Goal: Information Seeking & Learning: Learn about a topic

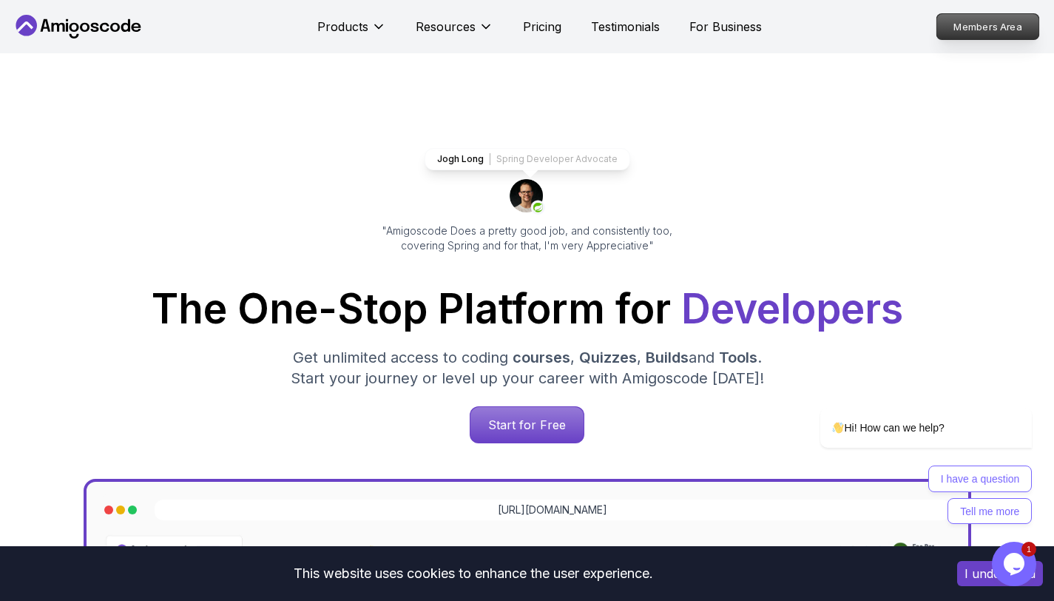
click at [961, 32] on p "Members Area" at bounding box center [988, 26] width 102 height 25
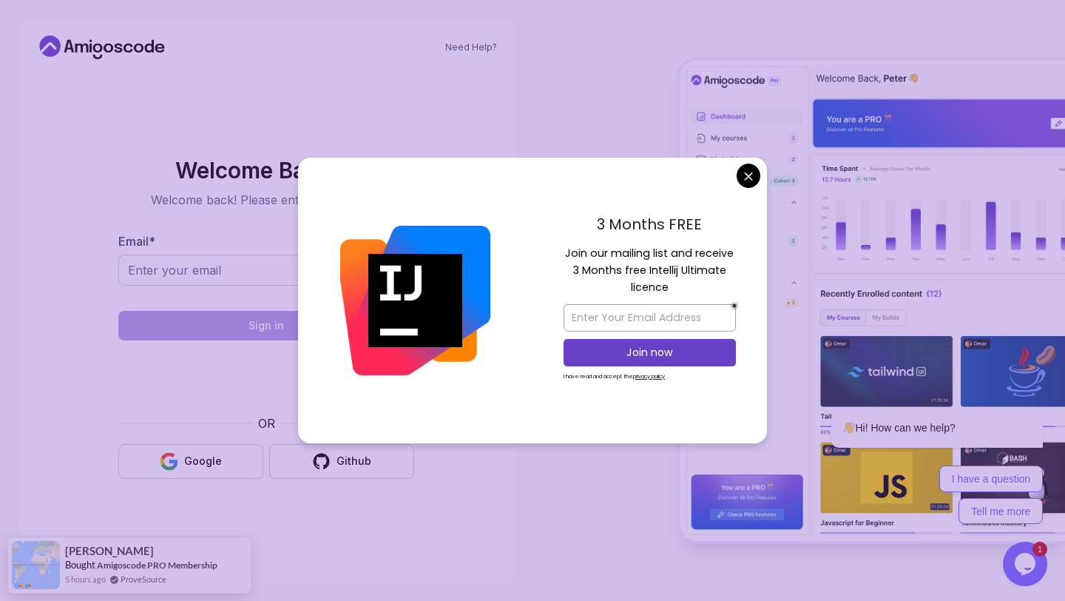
click at [752, 184] on body "Need Help? Welcome Back 👋 Welcome back! Please enter your details. Email * Sign…" at bounding box center [532, 300] width 1065 height 601
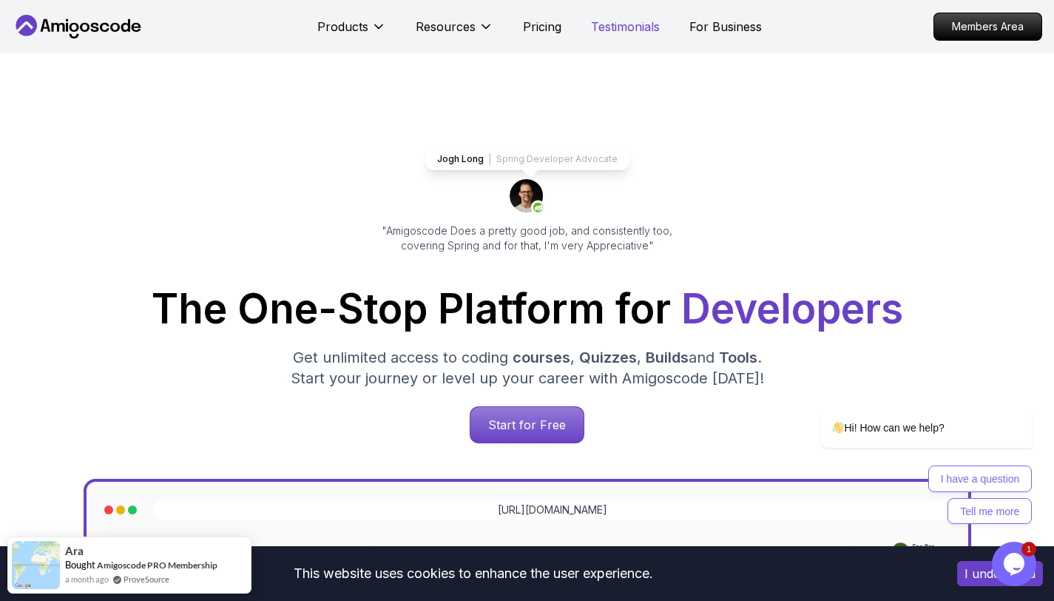
click at [597, 29] on p "Testimonials" at bounding box center [625, 27] width 69 height 18
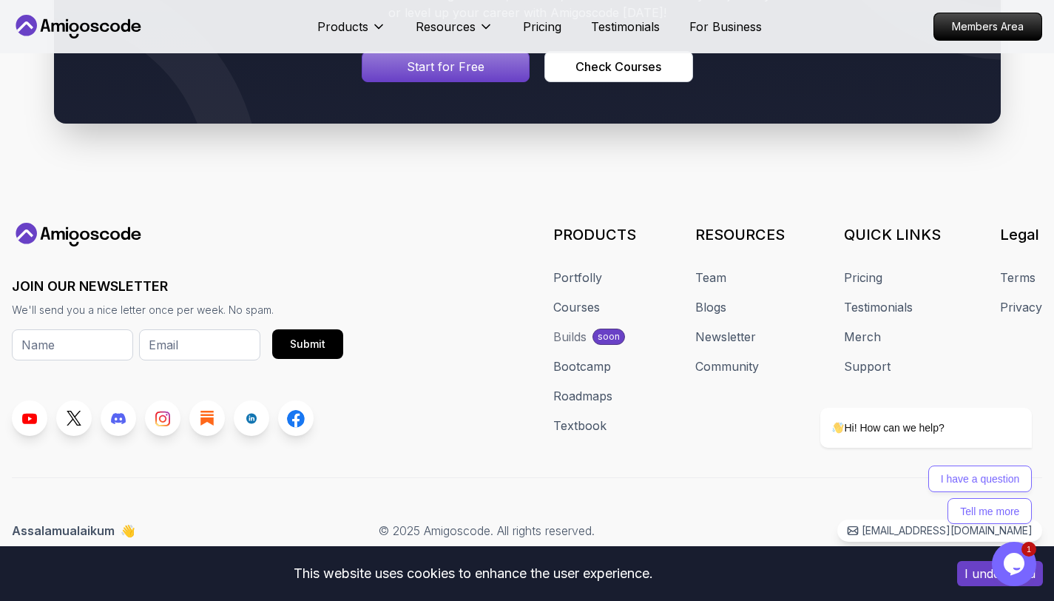
scroll to position [3521, 0]
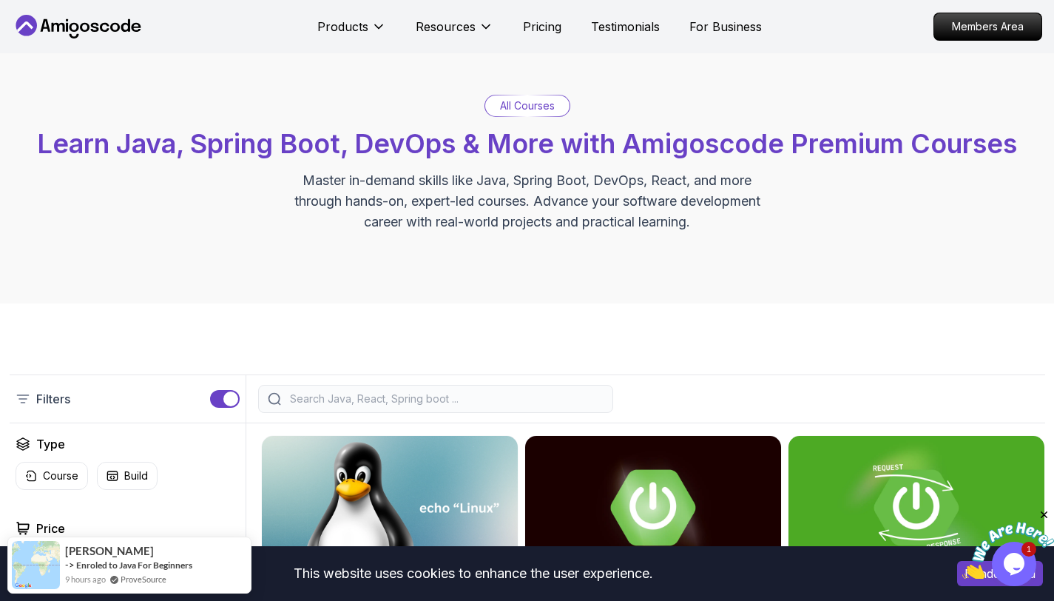
scroll to position [59, 0]
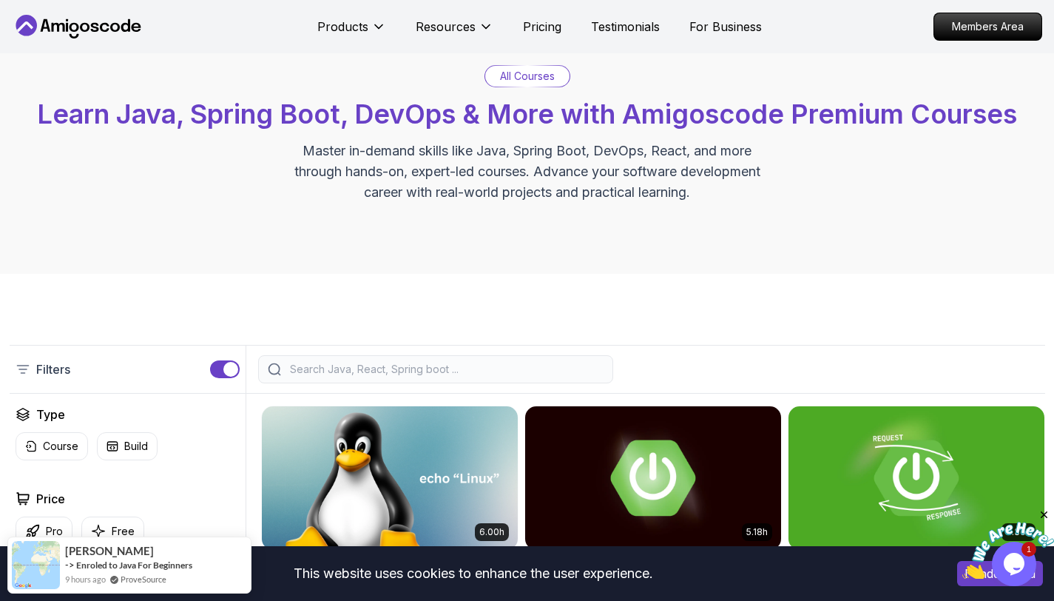
click at [632, 255] on div "All Courses Learn Java, Spring Boot, DevOps & More with Amigoscode Premium Cour…" at bounding box center [527, 134] width 1054 height 280
click at [530, 74] on p "All Courses" at bounding box center [527, 76] width 55 height 15
click at [973, 27] on p "Members Area" at bounding box center [988, 26] width 102 height 25
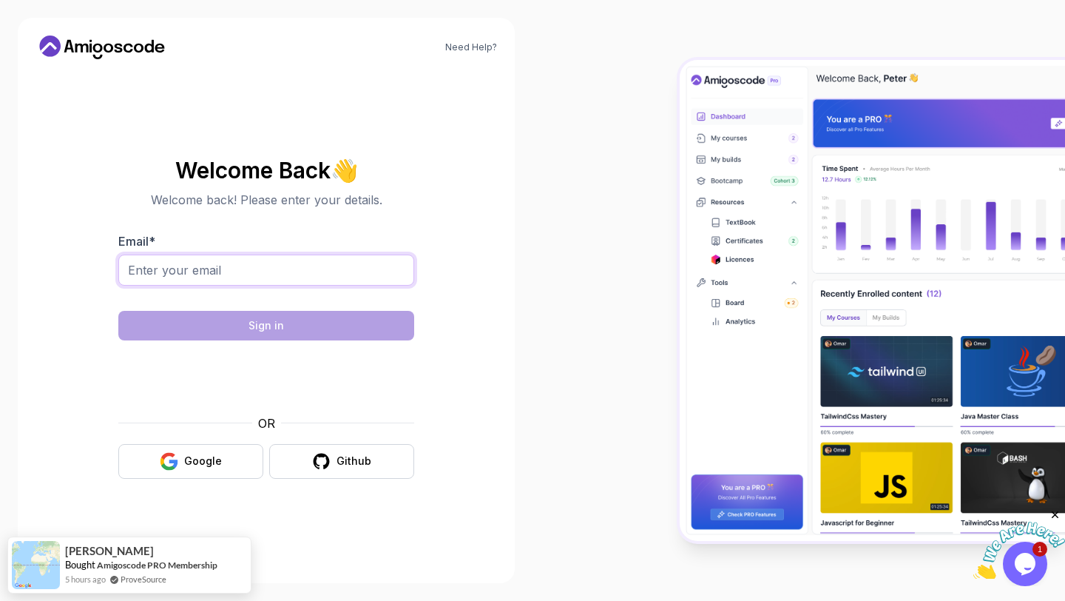
click at [340, 261] on input "Email *" at bounding box center [266, 269] width 296 height 31
type input "karthick137@gmail.com"
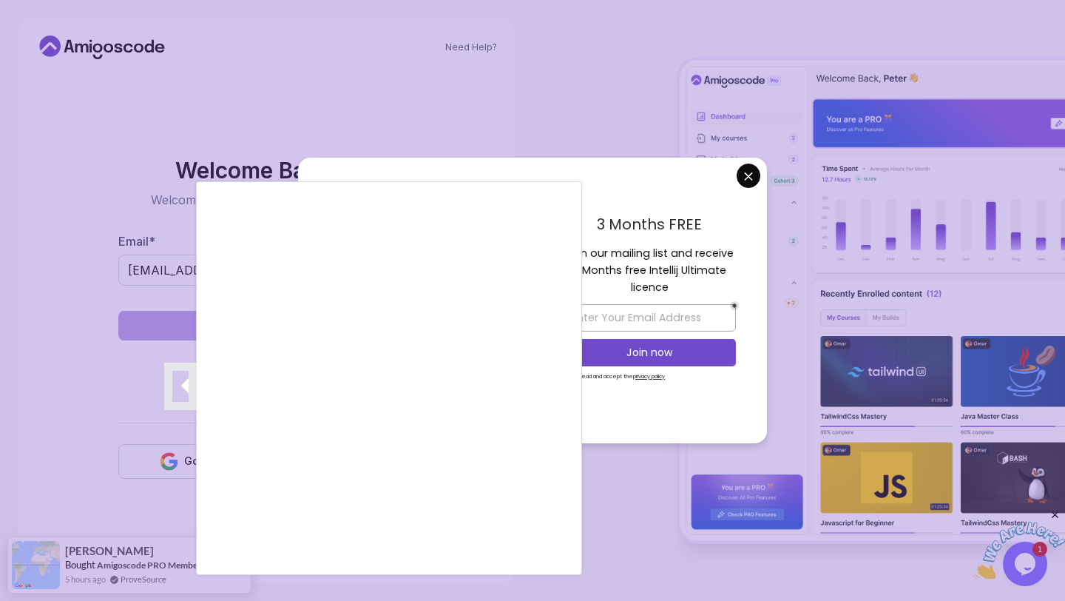
click at [746, 177] on div at bounding box center [532, 300] width 1065 height 601
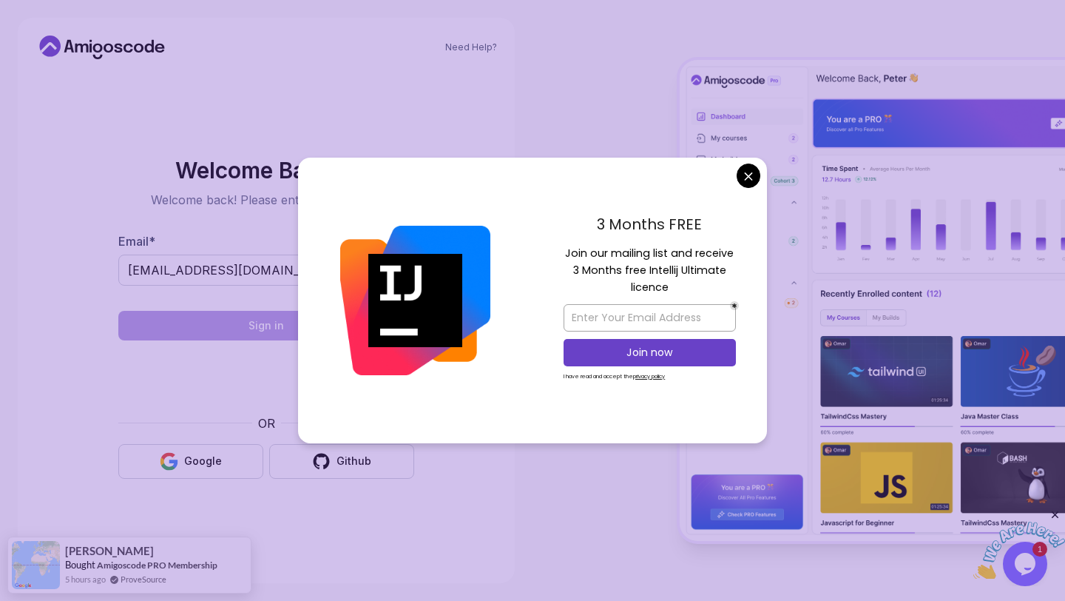
click at [749, 180] on body "Need Help? Welcome Back 👋 Welcome back! Please enter your details. Email * kart…" at bounding box center [532, 300] width 1065 height 601
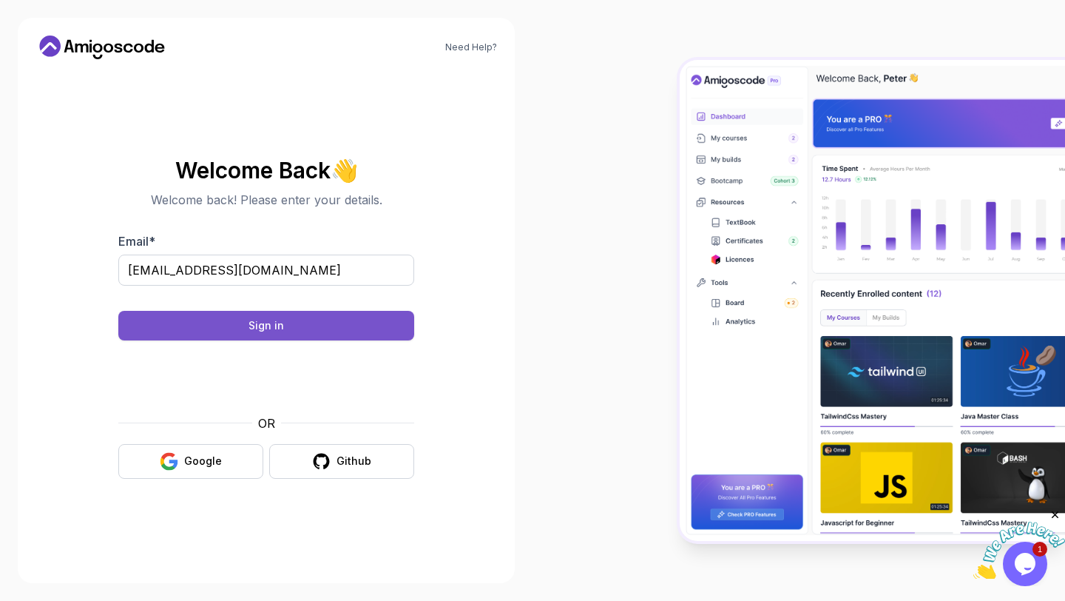
click at [237, 329] on button "Sign in" at bounding box center [266, 326] width 296 height 30
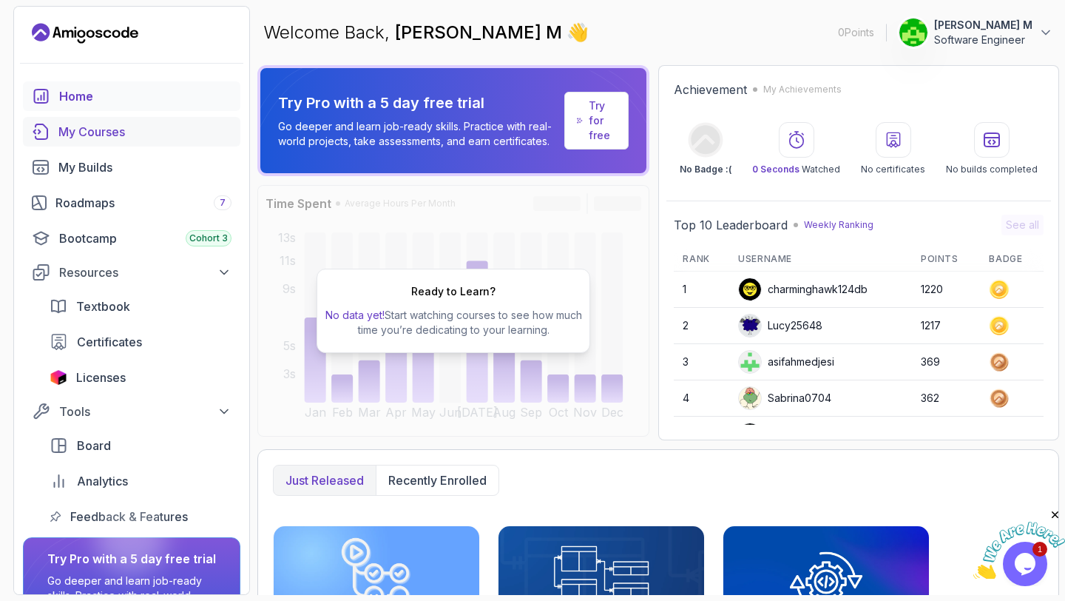
click at [133, 128] on div "My Courses" at bounding box center [144, 132] width 173 height 18
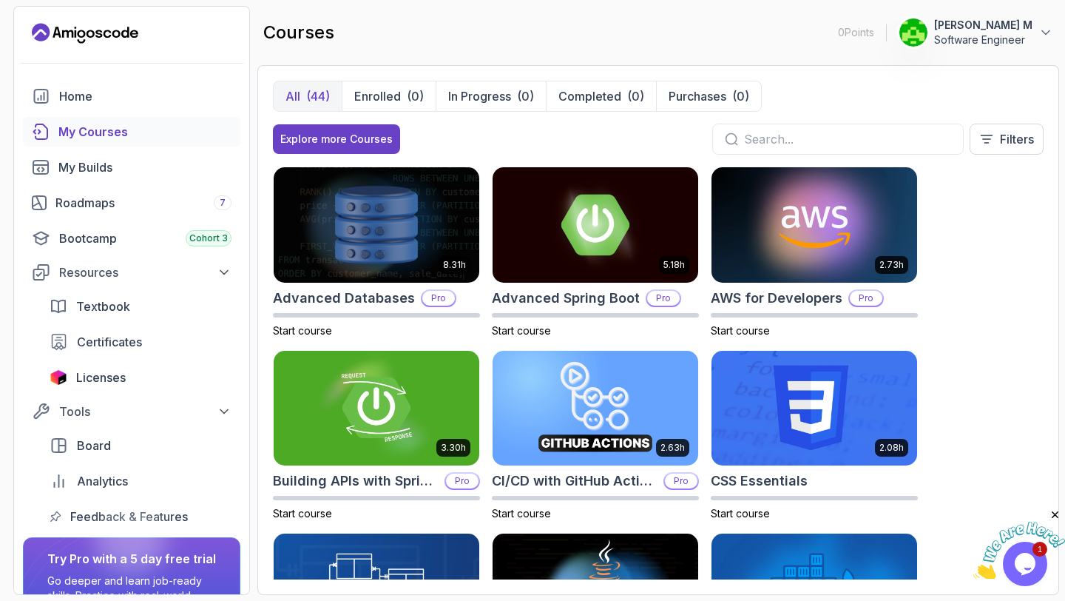
click at [999, 275] on div "8.31h Advanced Databases Pro Start course 5.18h Advanced Spring Boot Pro Start …" at bounding box center [658, 372] width 771 height 413
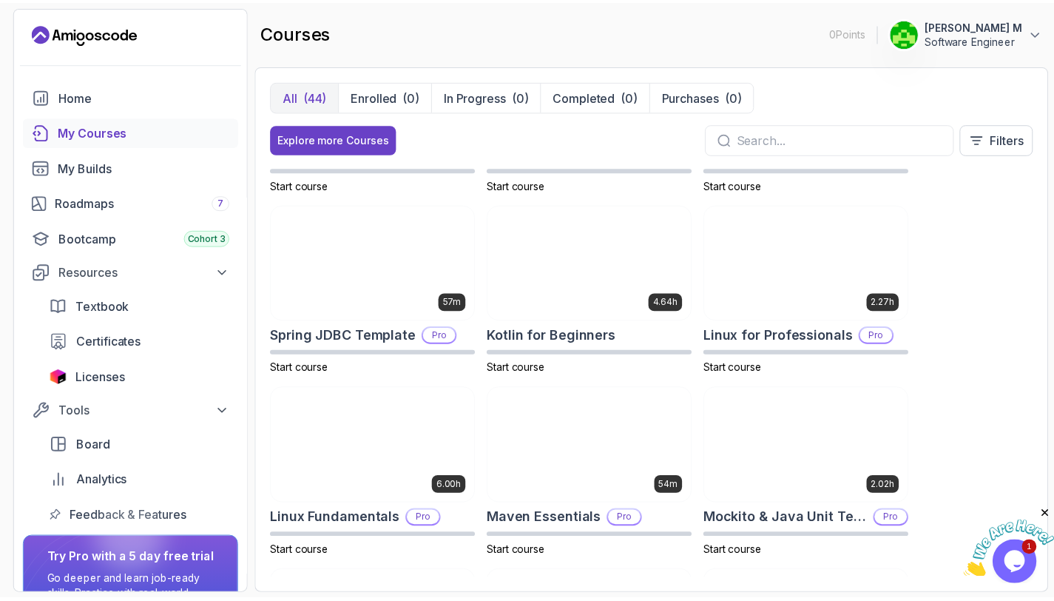
scroll to position [1570, 0]
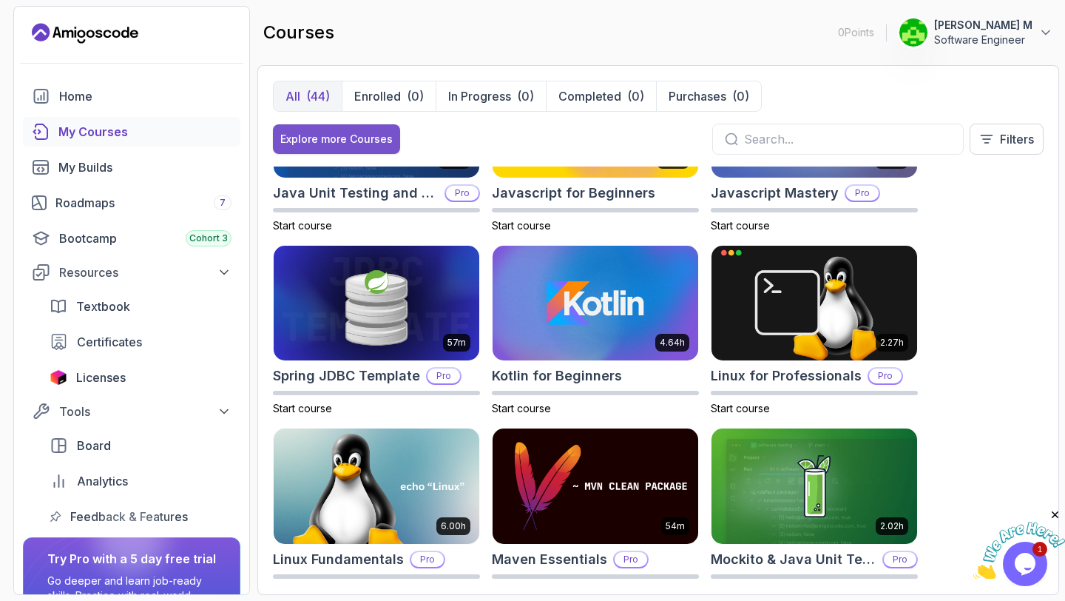
click at [350, 143] on div "Explore more Courses" at bounding box center [336, 139] width 112 height 15
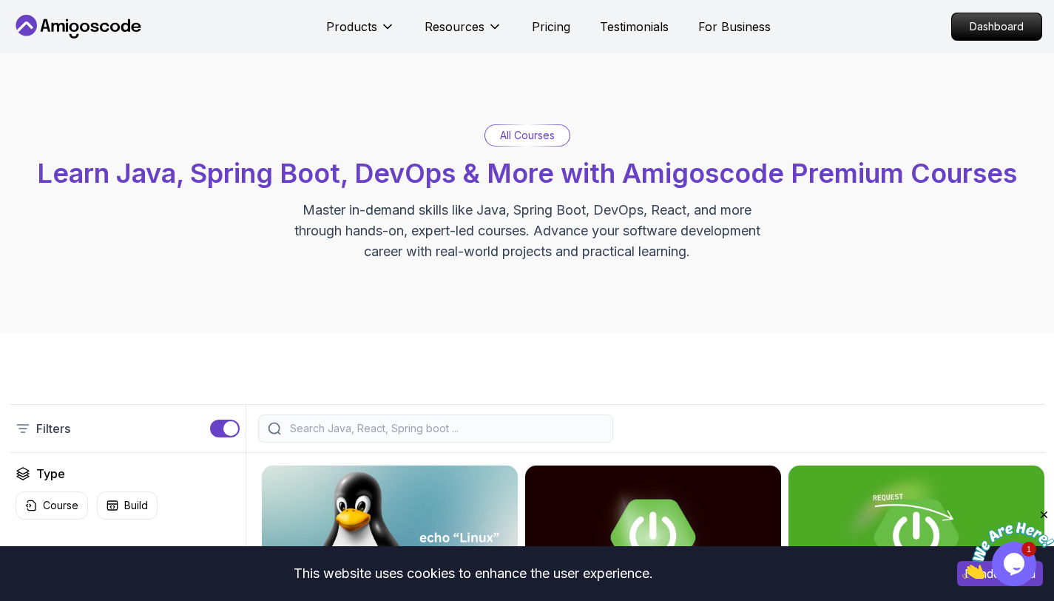
click at [394, 271] on div "All Courses Learn Java, Spring Boot, DevOps & More with Amigoscode Premium Cour…" at bounding box center [527, 193] width 1054 height 280
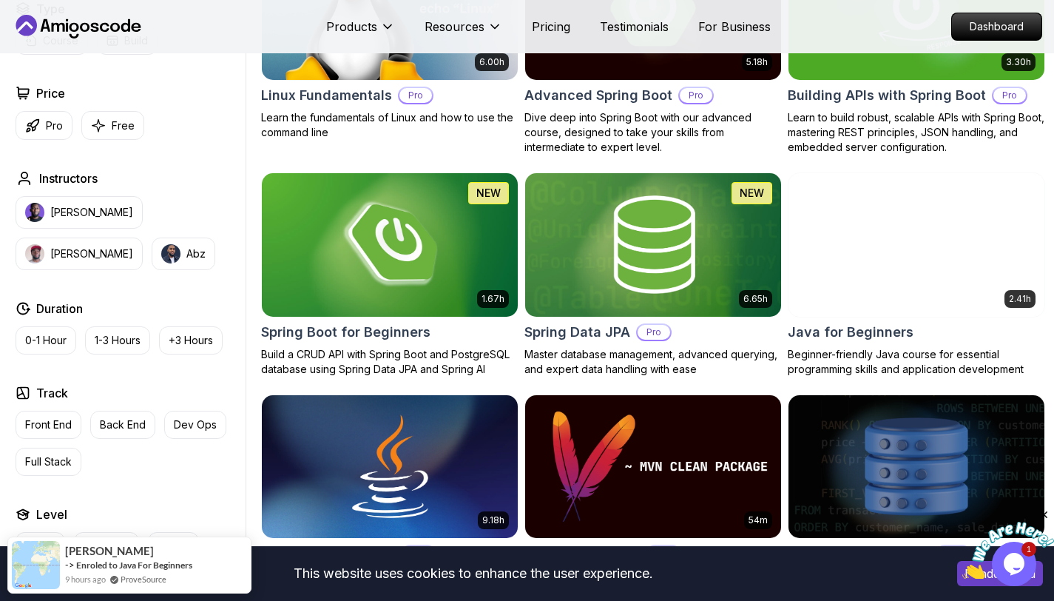
scroll to position [586, 0]
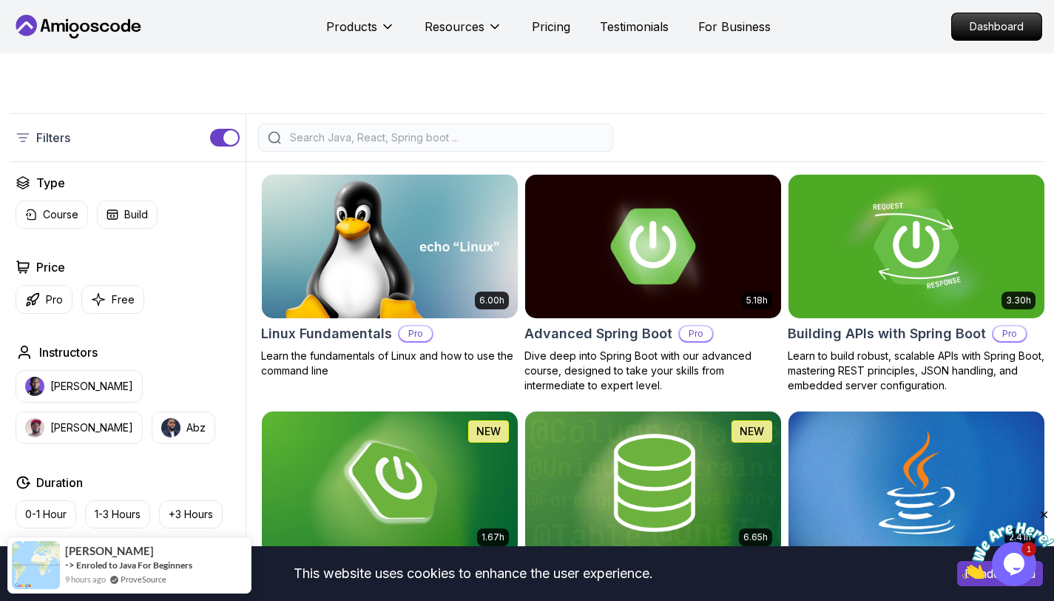
scroll to position [290, 0]
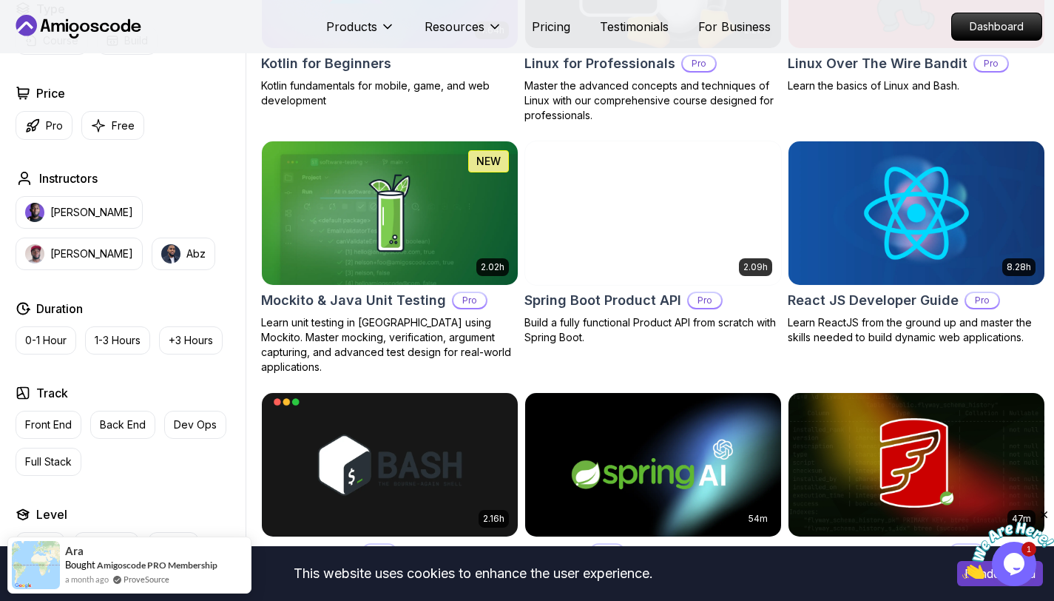
scroll to position [3605, 0]
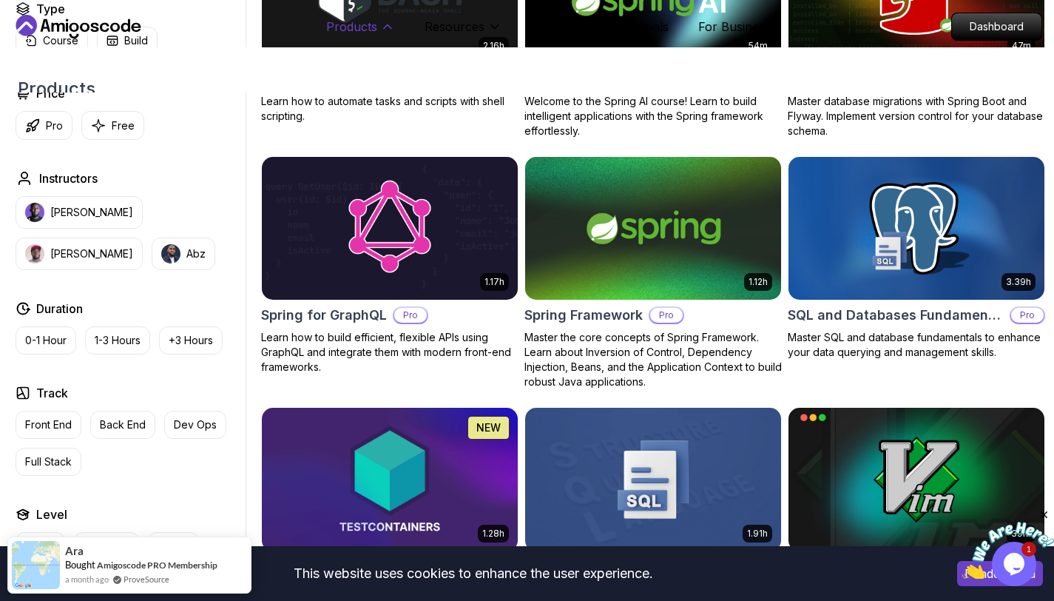
click at [374, 24] on p "Products" at bounding box center [351, 27] width 51 height 18
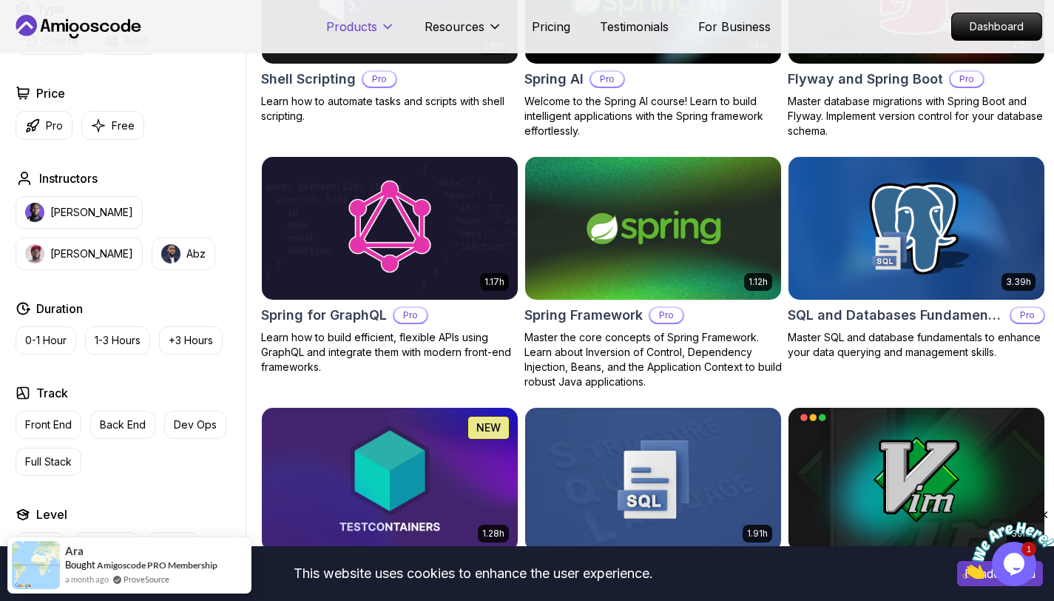
click at [374, 24] on p "Products" at bounding box center [351, 27] width 51 height 18
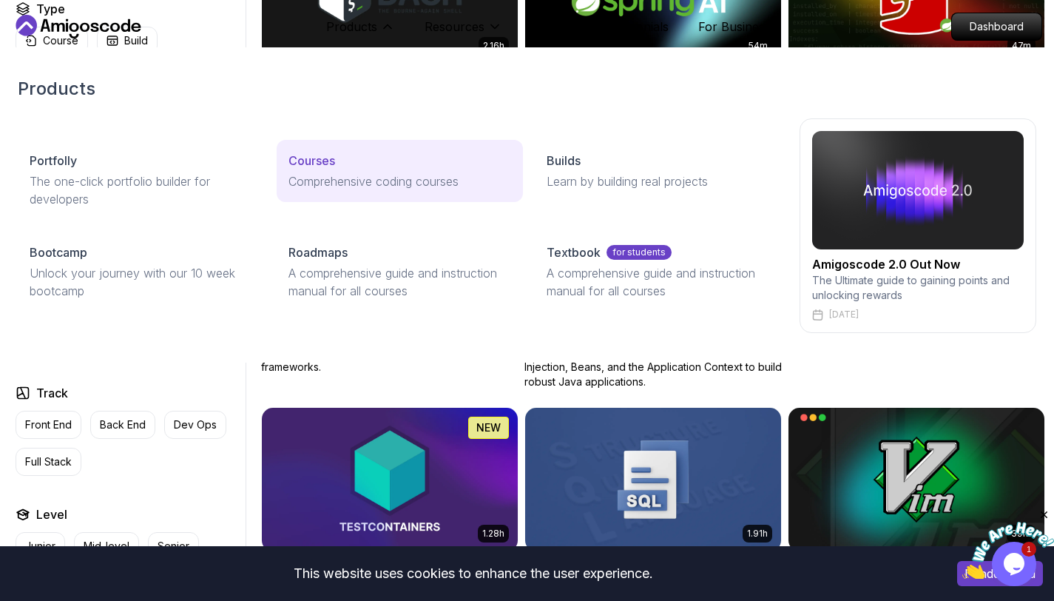
click at [328, 154] on p "Courses" at bounding box center [311, 161] width 47 height 18
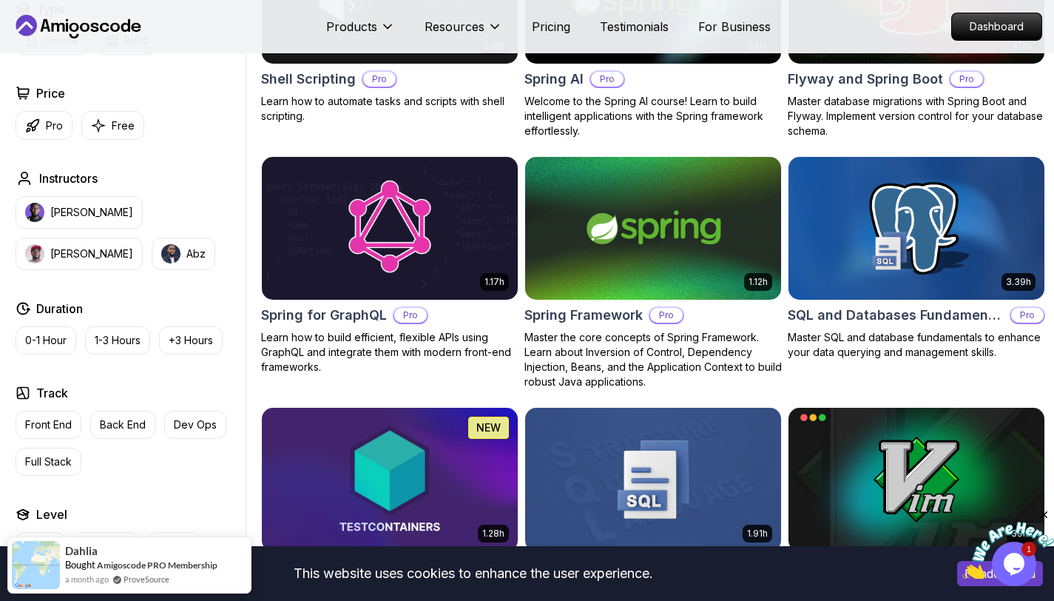
scroll to position [0, 0]
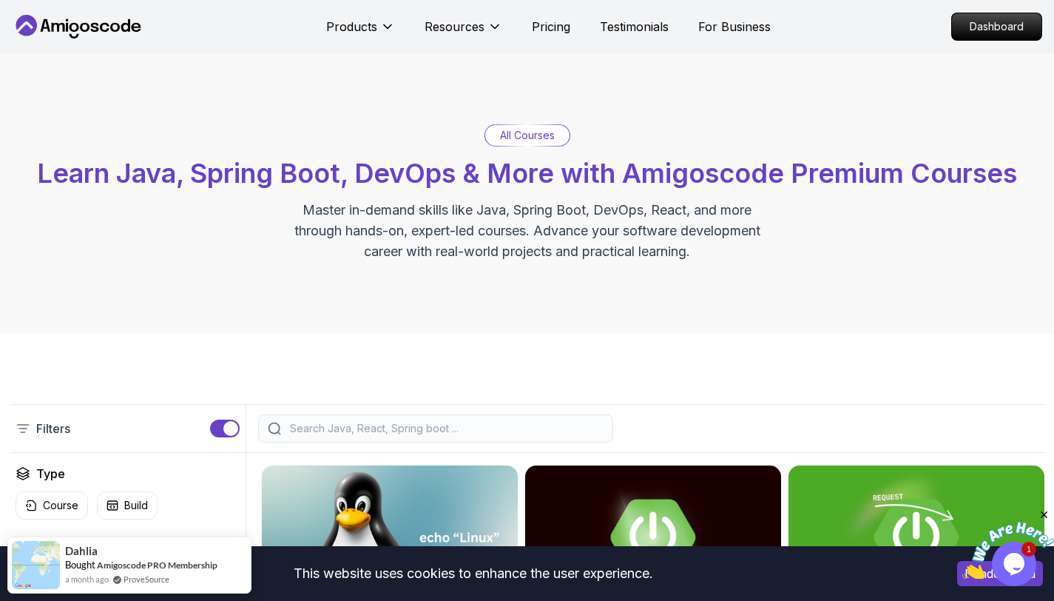
click at [794, 90] on div "All Courses Learn Java, Spring Boot, DevOps & More with Amigoscode Premium Cour…" at bounding box center [527, 193] width 1054 height 280
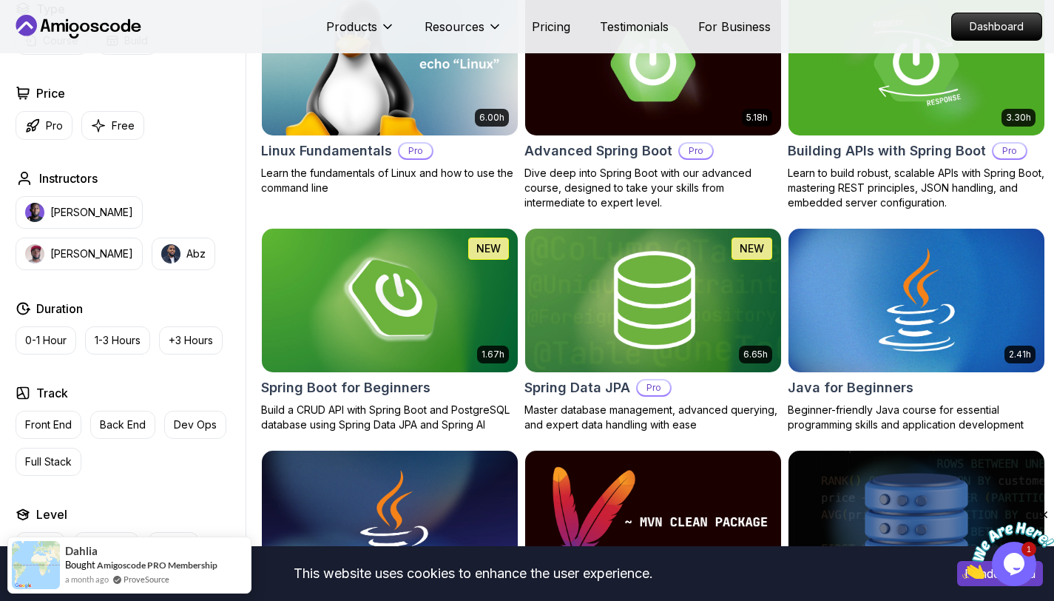
scroll to position [533, 0]
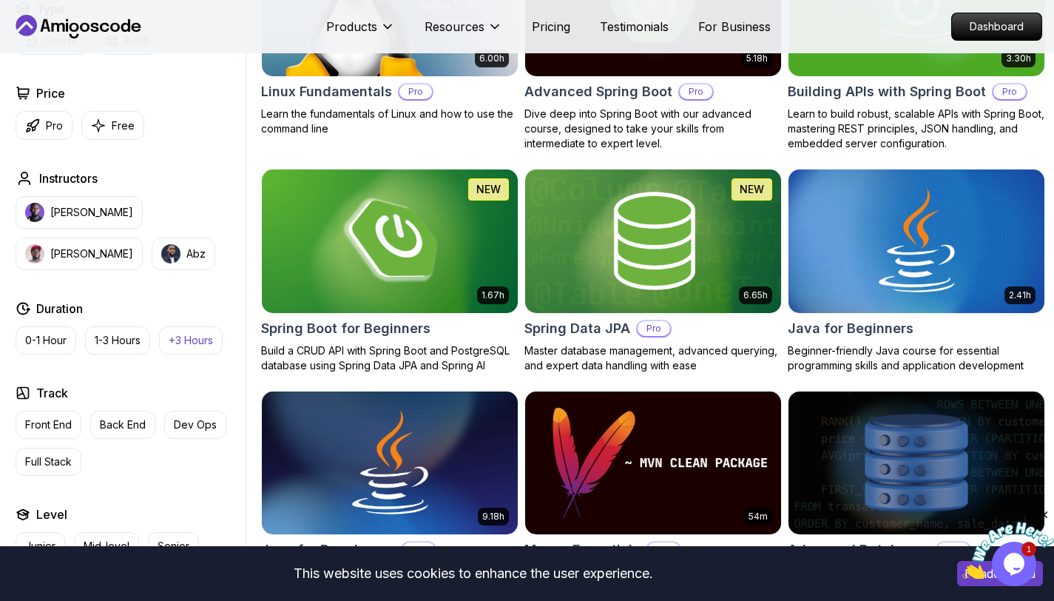
click at [211, 334] on p "+3 Hours" at bounding box center [191, 340] width 44 height 15
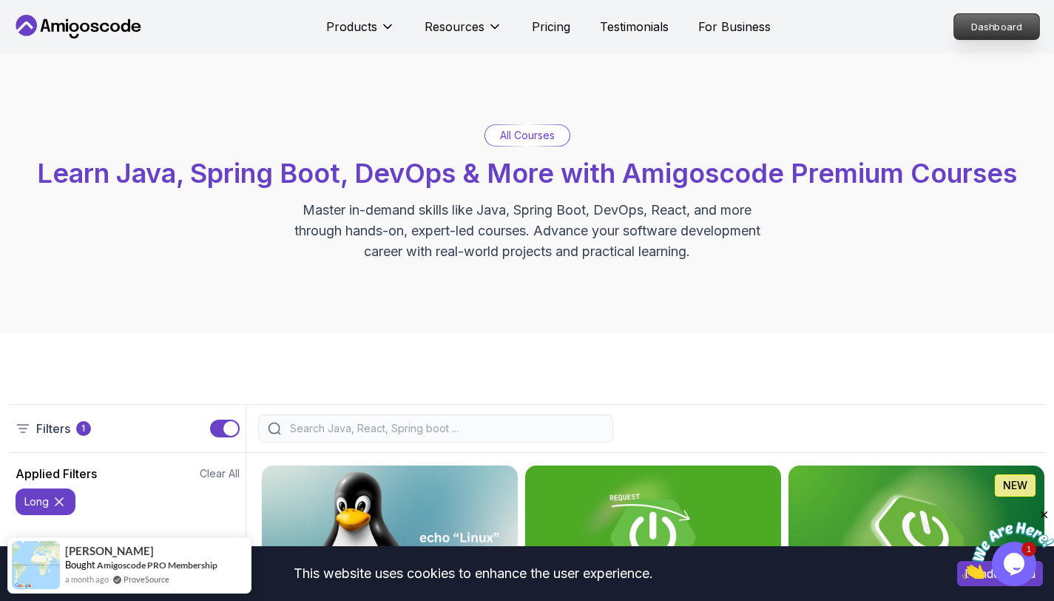
click at [965, 18] on p "Dashboard" at bounding box center [996, 26] width 85 height 25
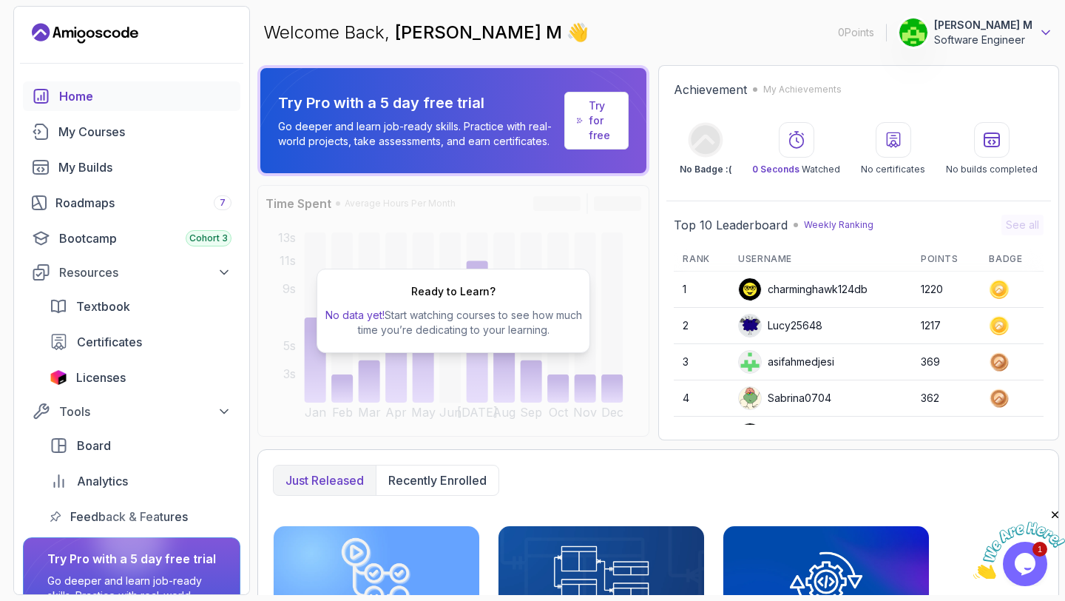
click at [1044, 30] on icon at bounding box center [1045, 32] width 15 height 15
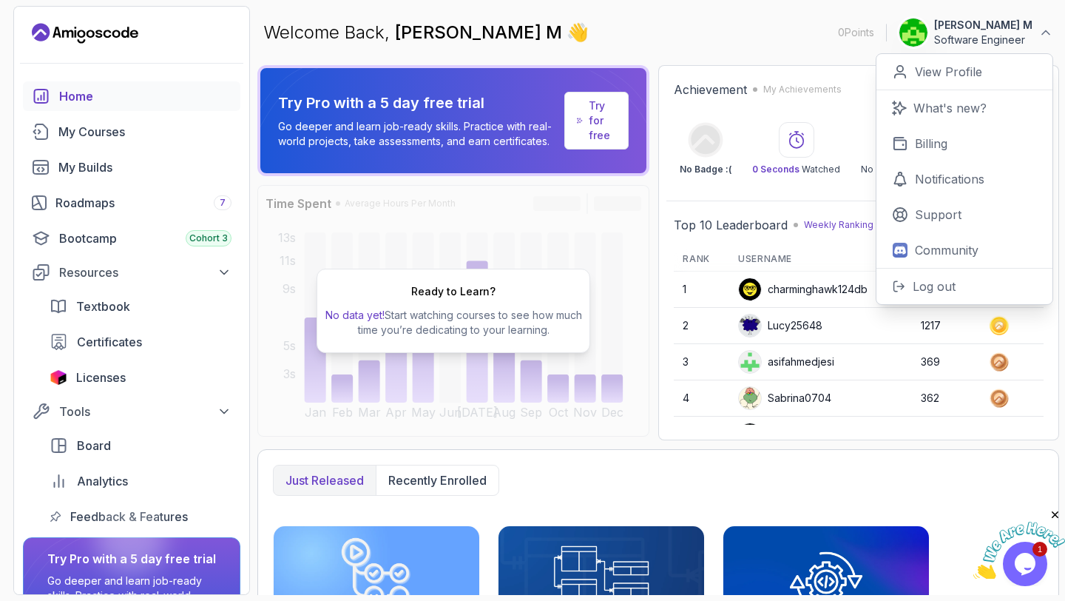
click at [834, 56] on div "Welcome Back, Karthick M 👋 0 Points Karthick M Software Engineer 0 Points View …" at bounding box center [658, 32] width 802 height 53
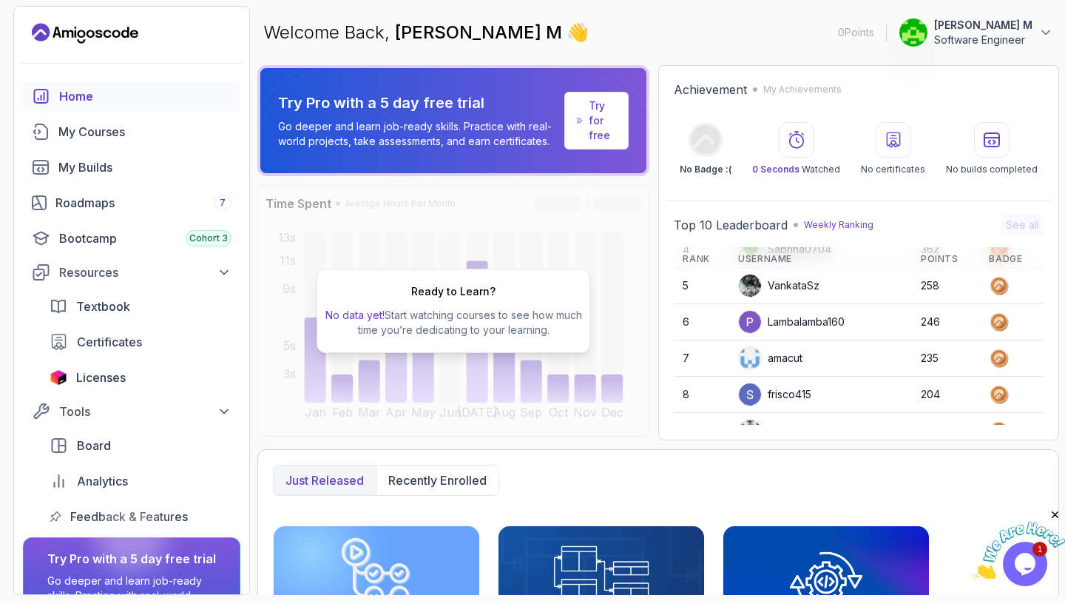
scroll to position [150, 0]
click at [1053, 305] on div "Achievement My Achievements No Badge :( 0 Seconds Watched No certificates No bu…" at bounding box center [858, 252] width 401 height 375
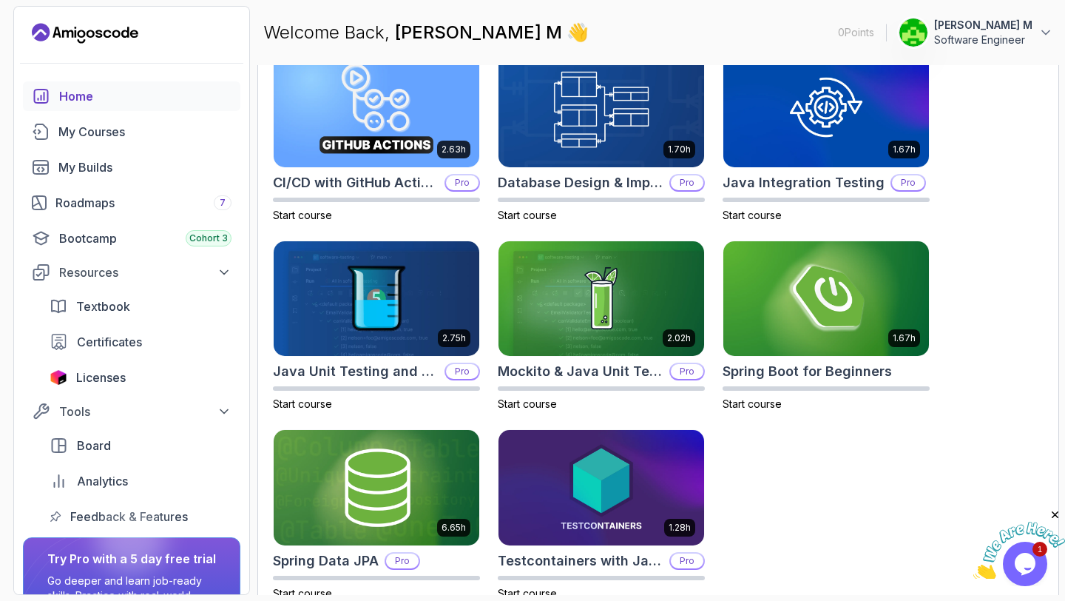
scroll to position [495, 0]
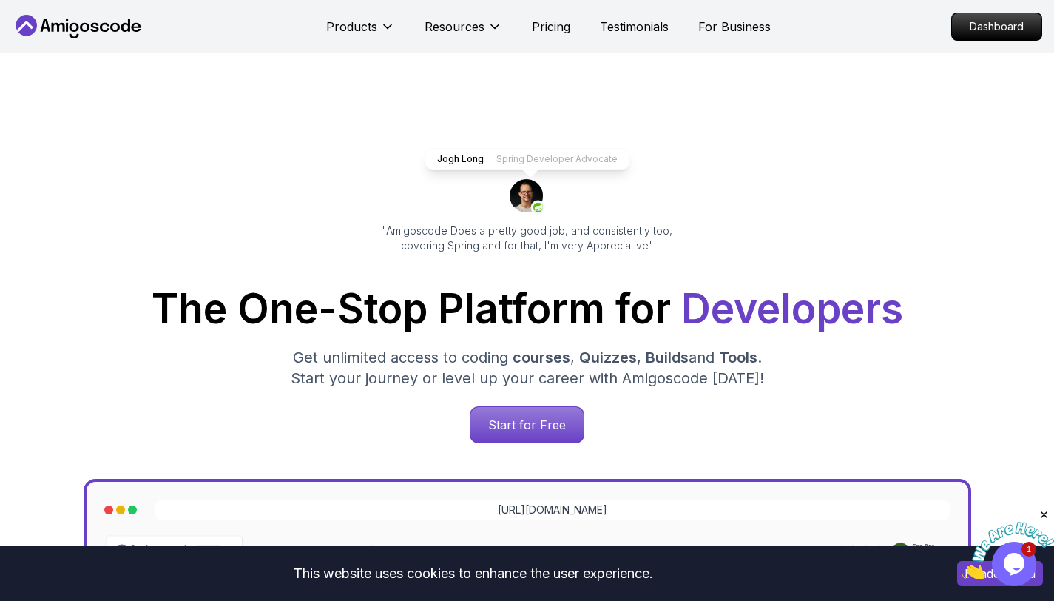
click at [172, 184] on div "Jogh Long Spring Developer Advocate "Amigoscode Does a pretty good job, and con…" at bounding box center [528, 604] width 1036 height 1103
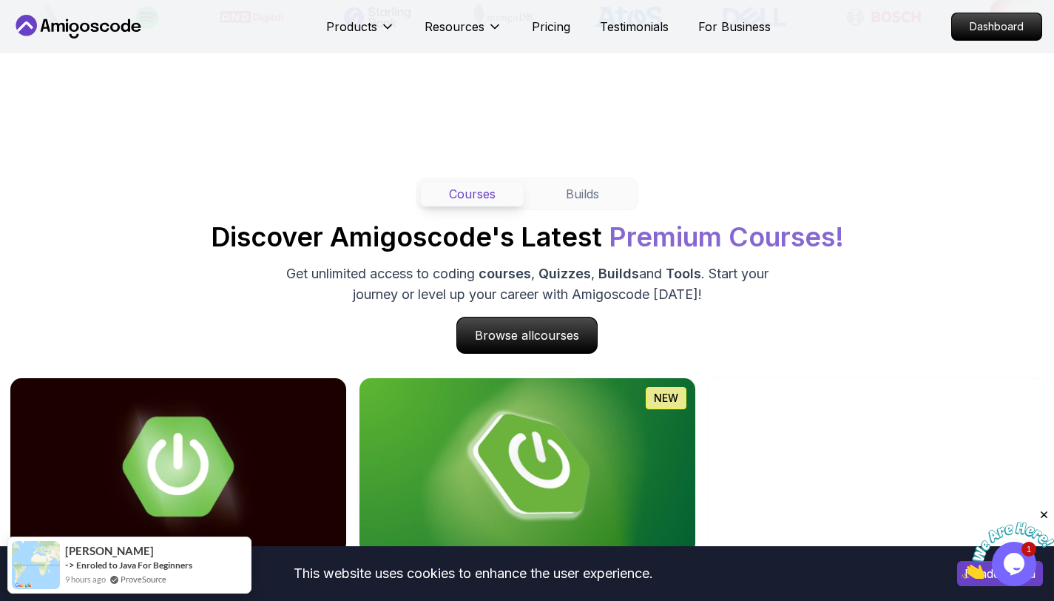
scroll to position [1272, 0]
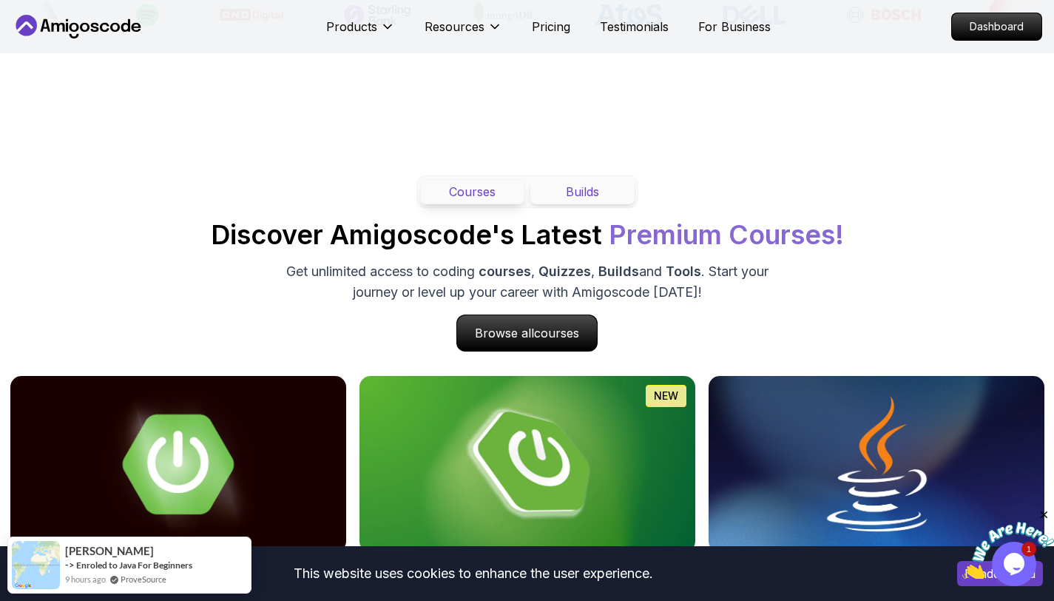
click at [584, 189] on button "Builds" at bounding box center [582, 191] width 104 height 25
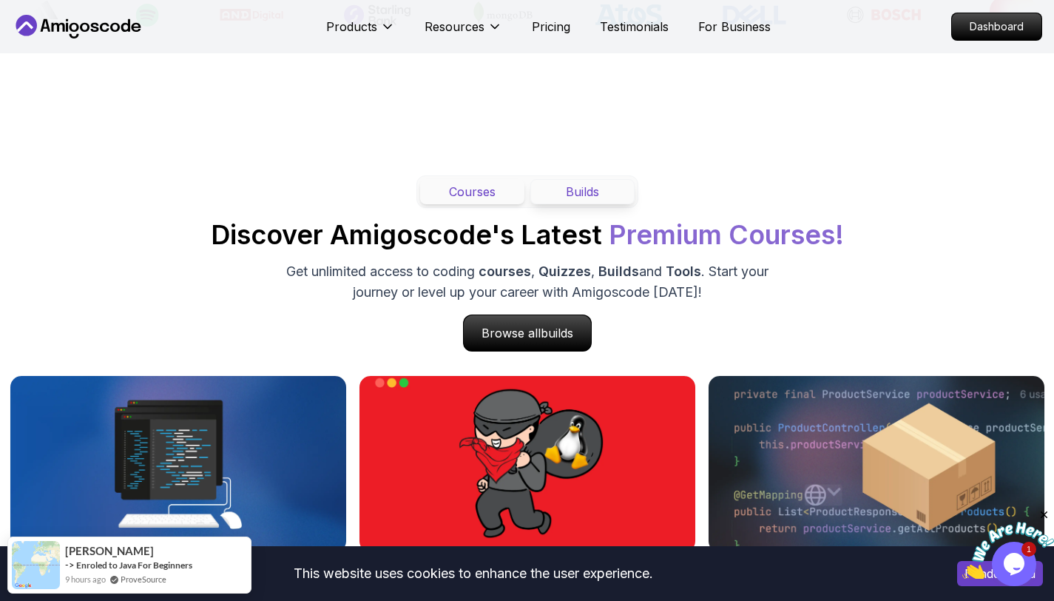
click at [464, 195] on button "Courses" at bounding box center [472, 191] width 104 height 25
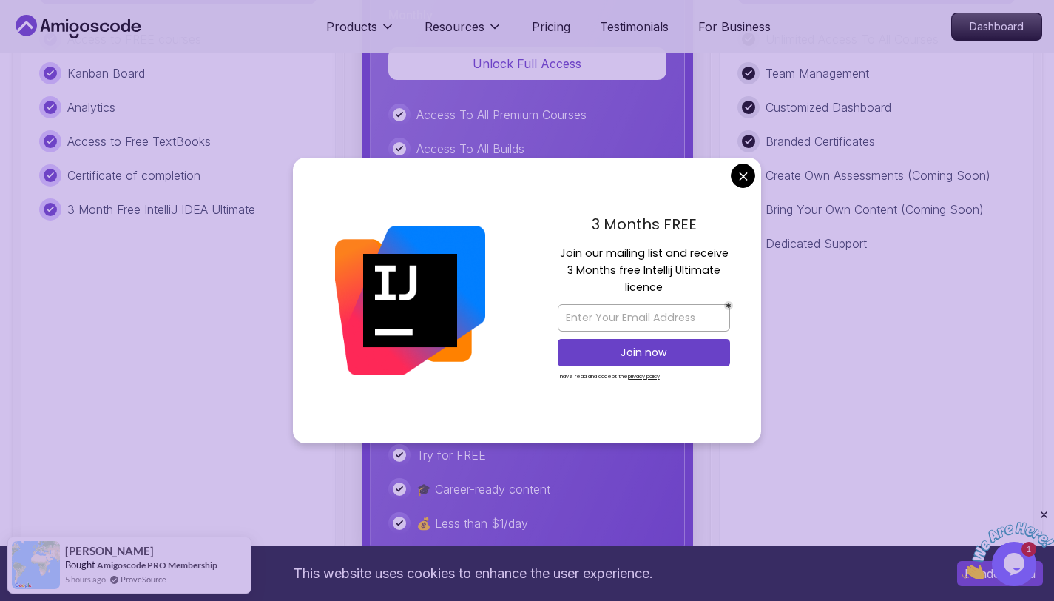
scroll to position [4201, 0]
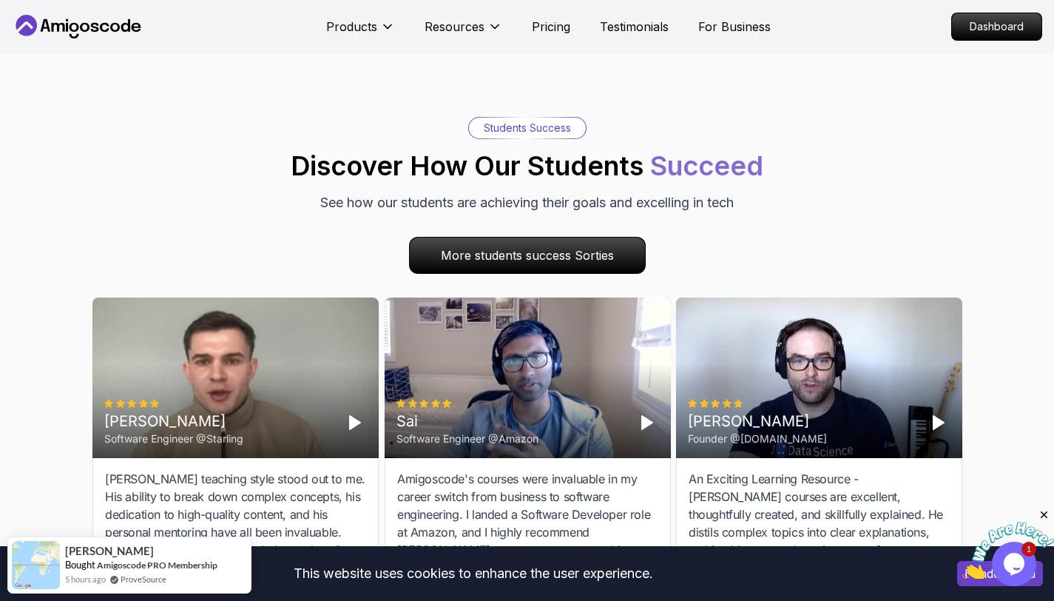
click at [736, 181] on body "This website uses cookies to enhance the user experience. I understand Products…" at bounding box center [527, 134] width 1054 height 8670
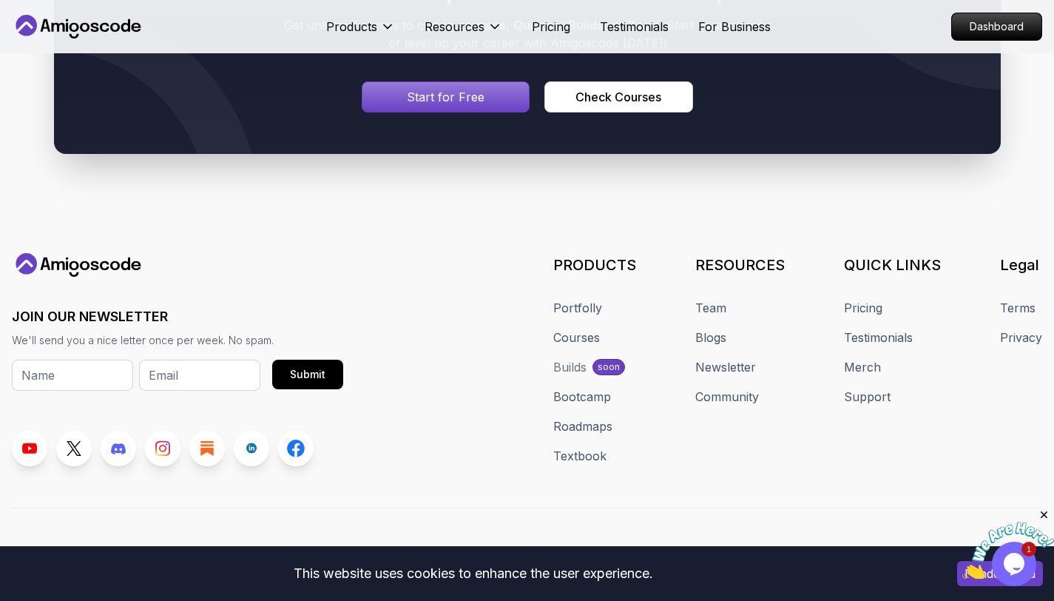
scroll to position [8070, 0]
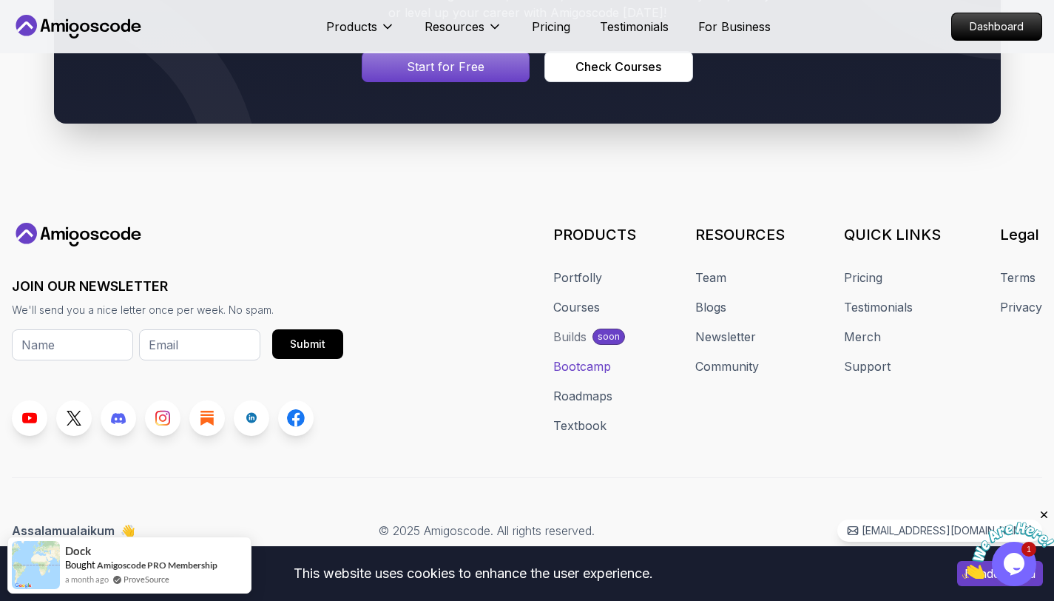
click at [596, 363] on link "Bootcamp" at bounding box center [582, 366] width 58 height 18
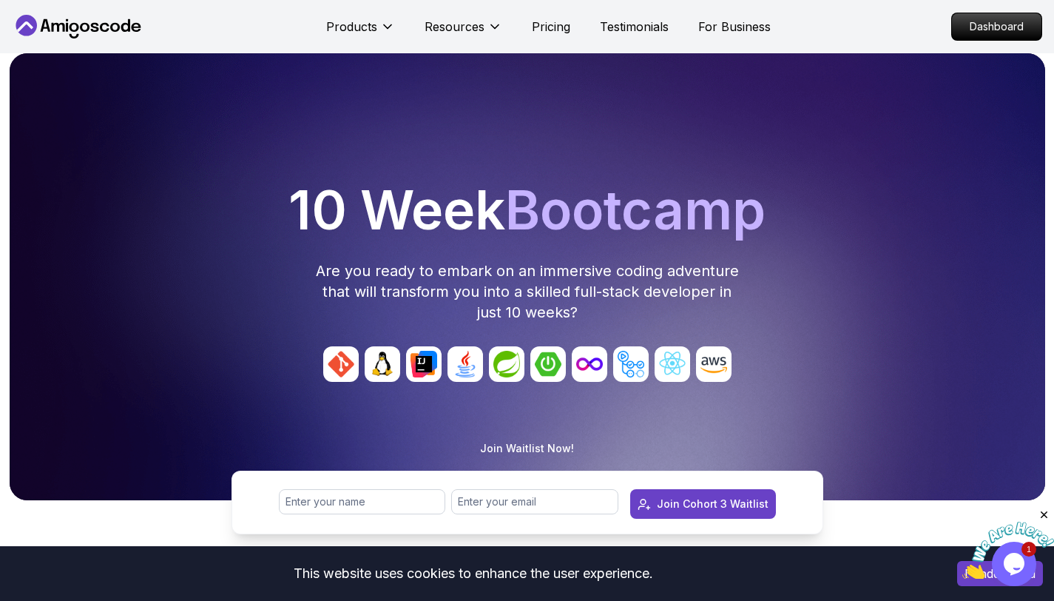
click at [834, 246] on div "10 Week Bootcamp Are you ready to embark on an immersive coding adventure that …" at bounding box center [528, 252] width 1024 height 139
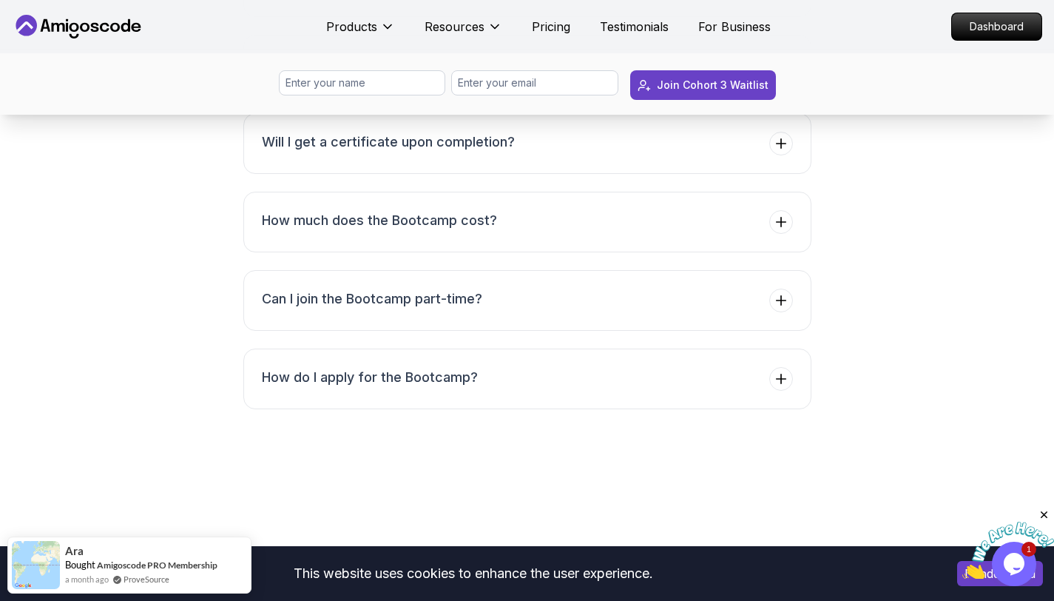
scroll to position [5858, 0]
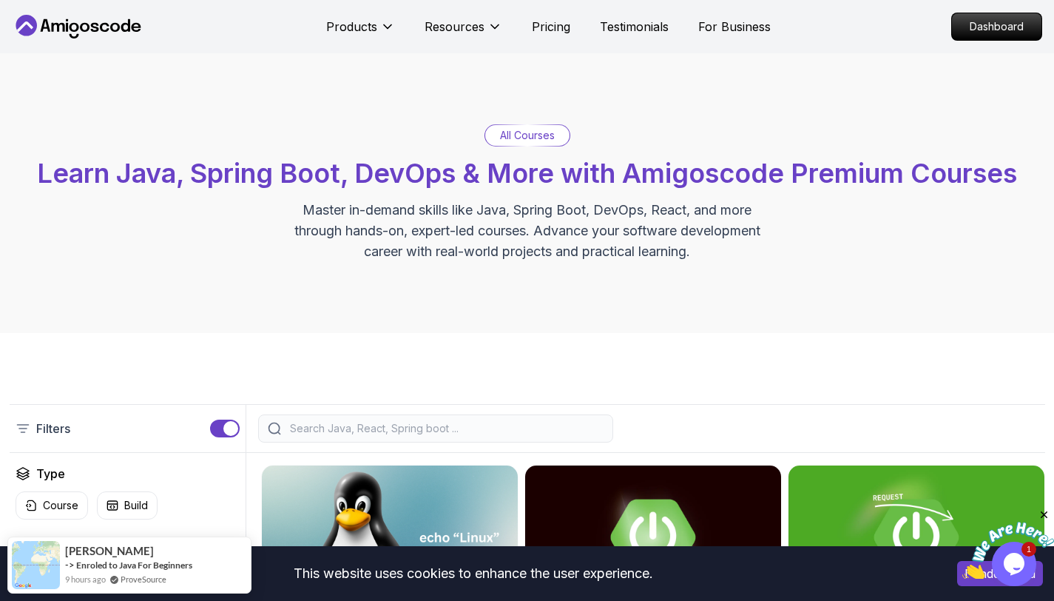
click at [527, 112] on div "All Courses Learn Java, Spring Boot, DevOps & More with Amigoscode Premium Cour…" at bounding box center [527, 193] width 1054 height 280
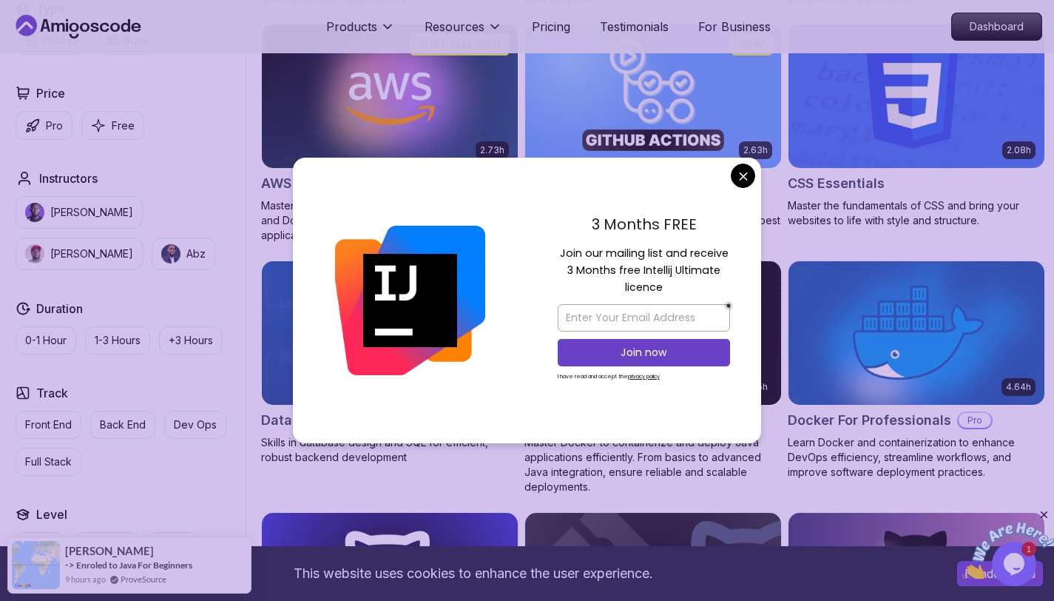
scroll to position [1172, 0]
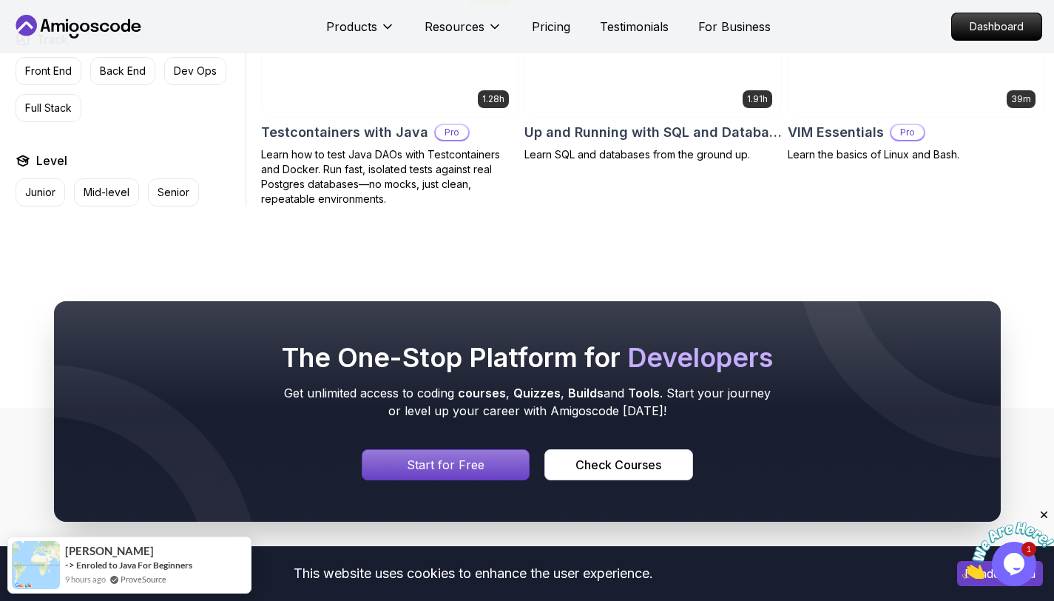
scroll to position [4101, 0]
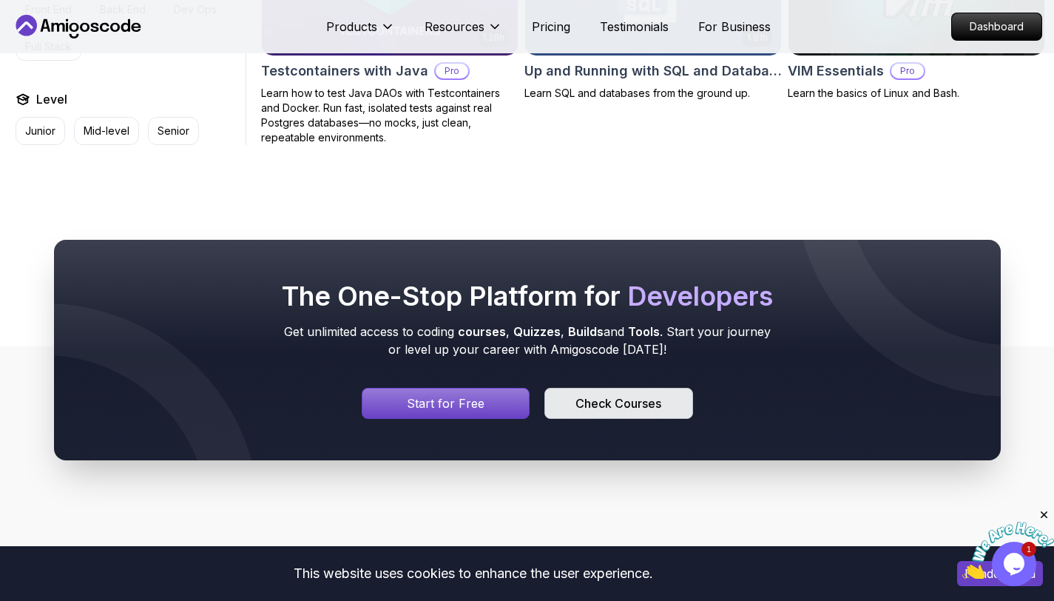
click at [643, 394] on div "Check Courses" at bounding box center [618, 403] width 86 height 18
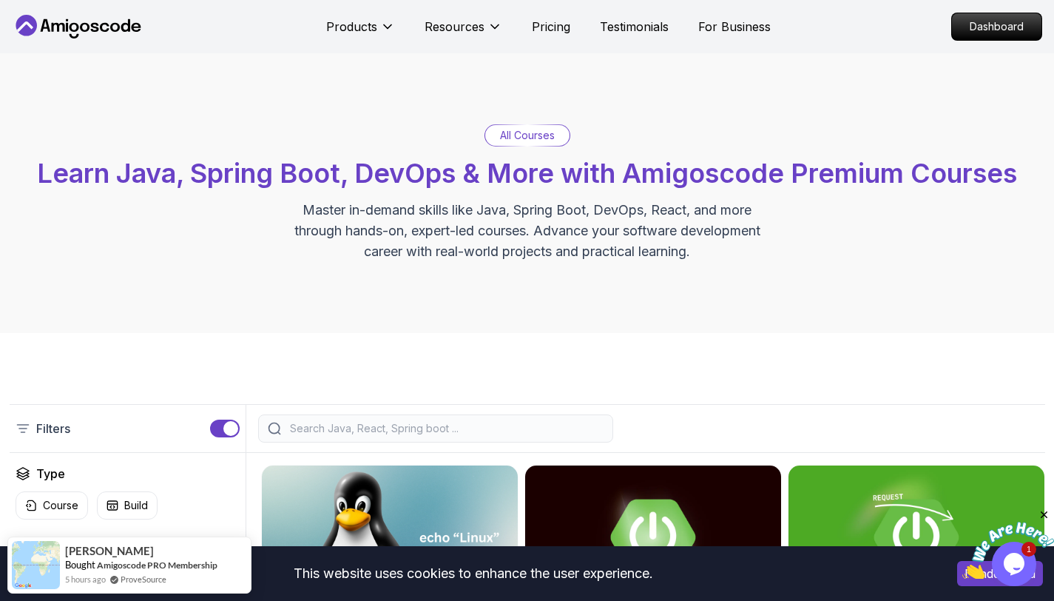
click at [544, 304] on div "All Courses Learn Java, Spring Boot, DevOps & More with Amigoscode Premium Cour…" at bounding box center [527, 193] width 1054 height 280
click at [219, 428] on button "button" at bounding box center [225, 428] width 30 height 18
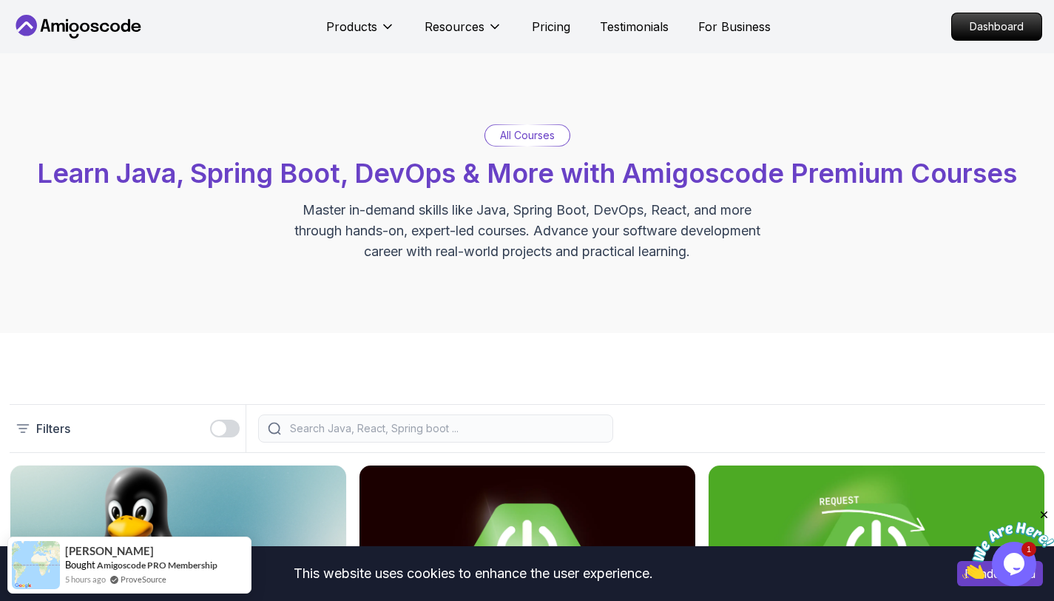
click at [229, 428] on button "button" at bounding box center [225, 428] width 30 height 18
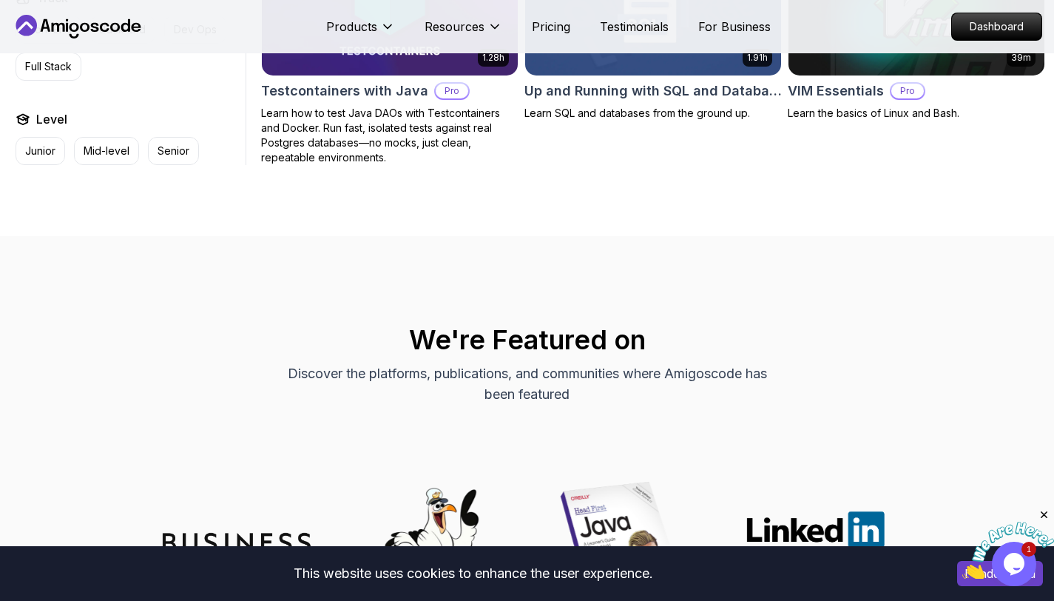
scroll to position [4101, 0]
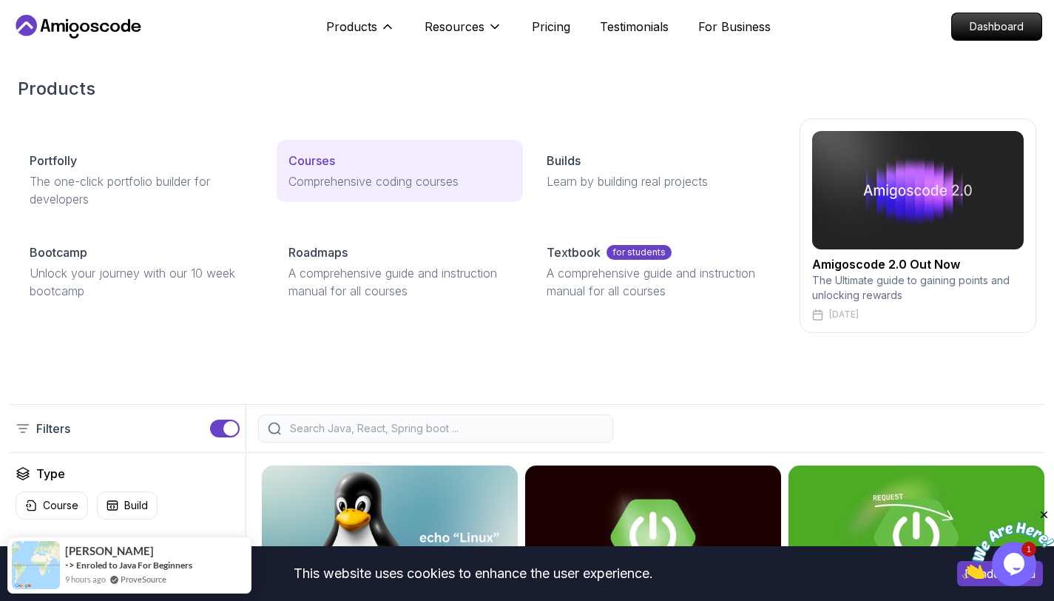
click at [331, 161] on p "Courses" at bounding box center [311, 161] width 47 height 18
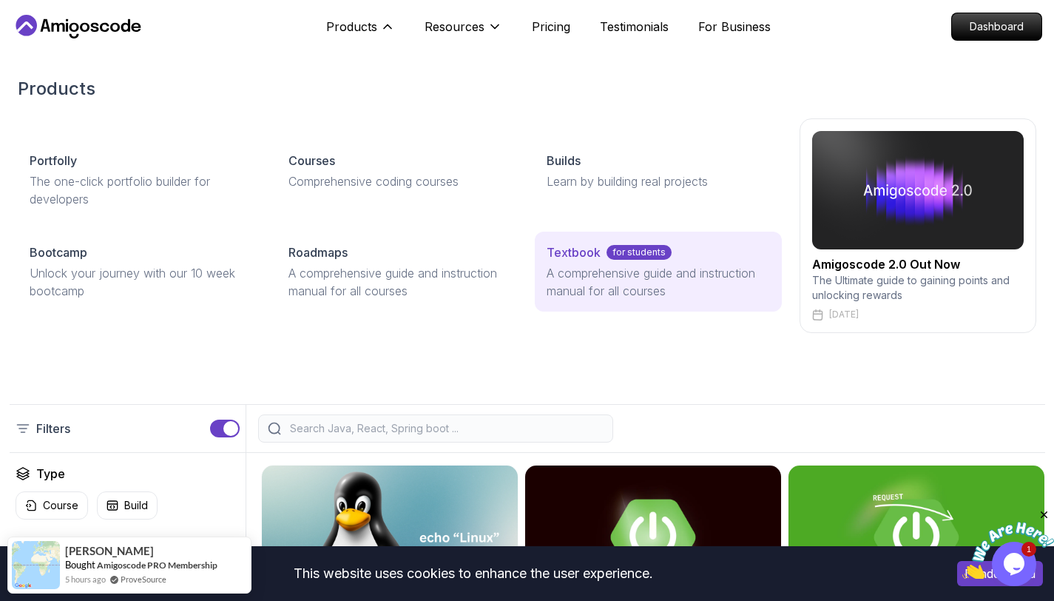
click at [567, 252] on p "Textbook" at bounding box center [574, 252] width 54 height 18
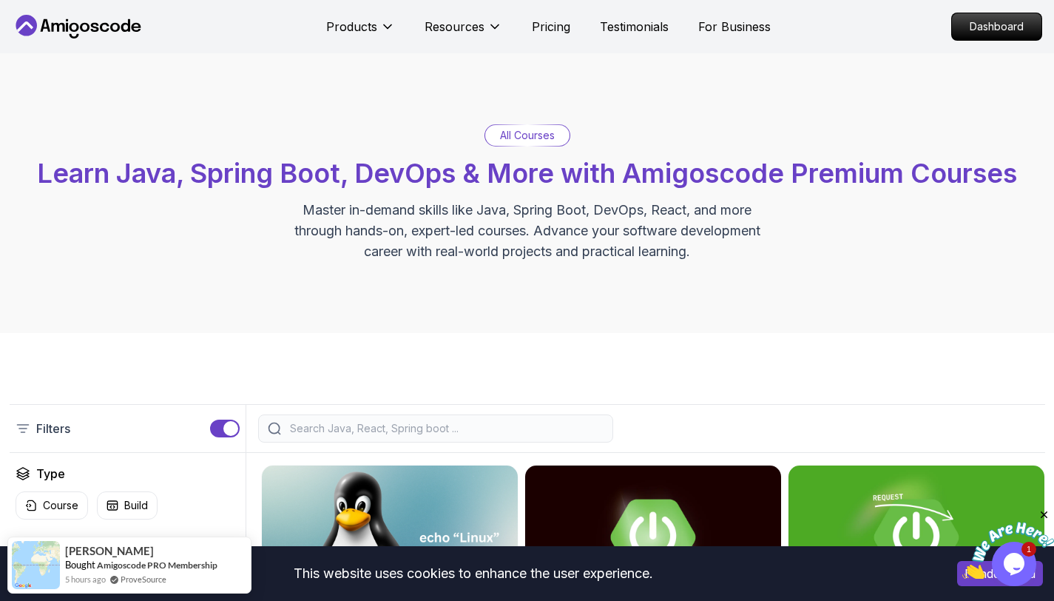
click at [530, 126] on div "All Courses" at bounding box center [527, 135] width 84 height 21
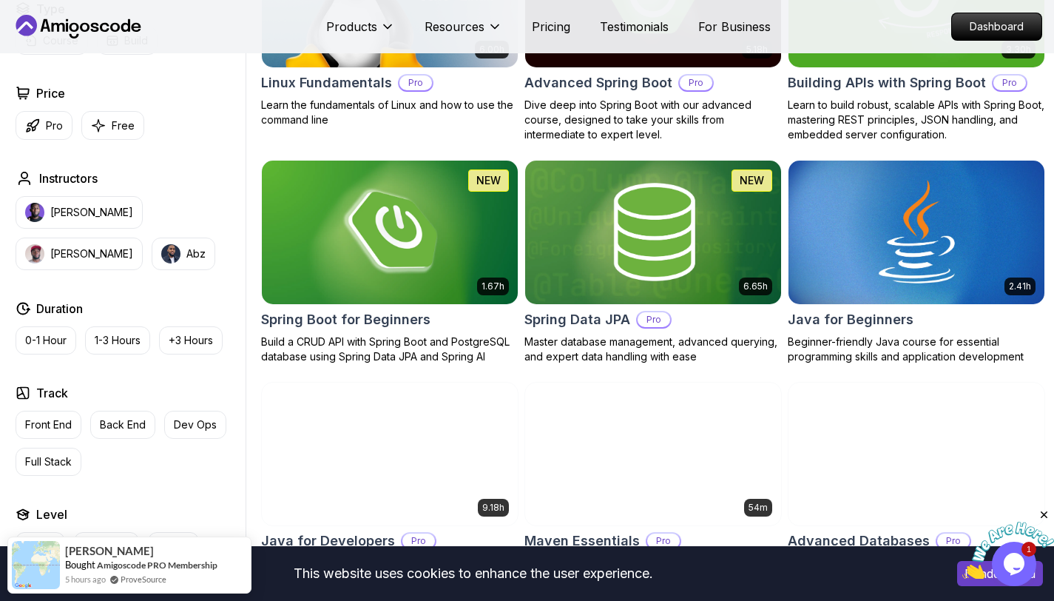
scroll to position [586, 0]
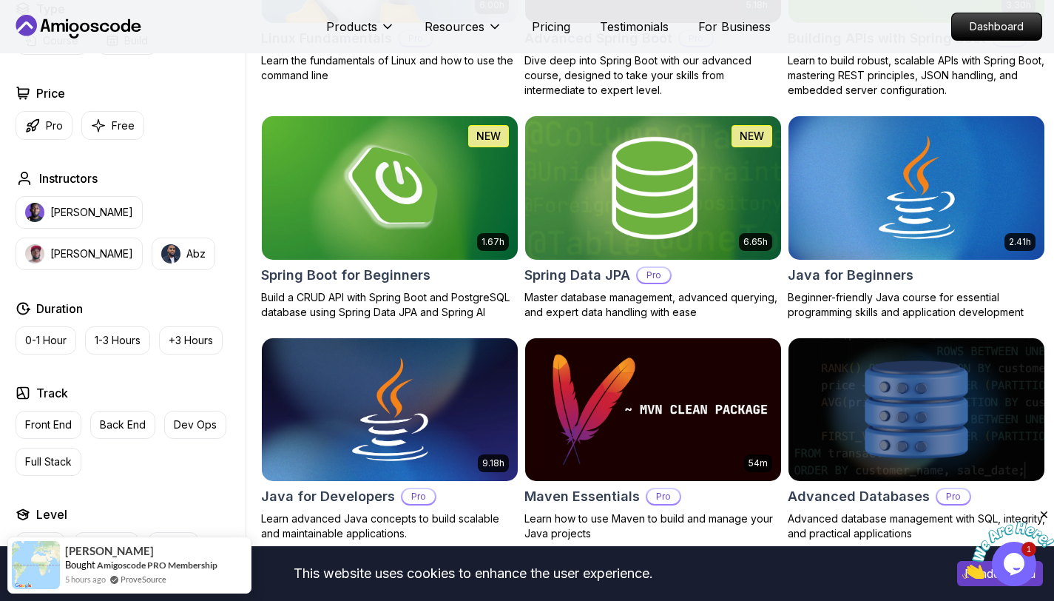
click at [675, 191] on img at bounding box center [652, 187] width 268 height 150
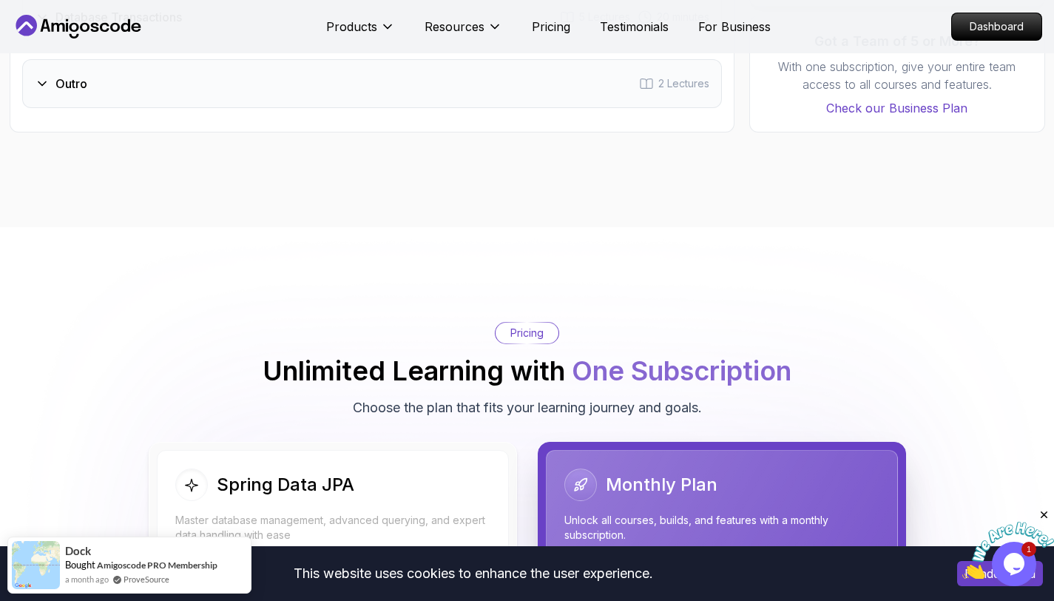
scroll to position [3323, 0]
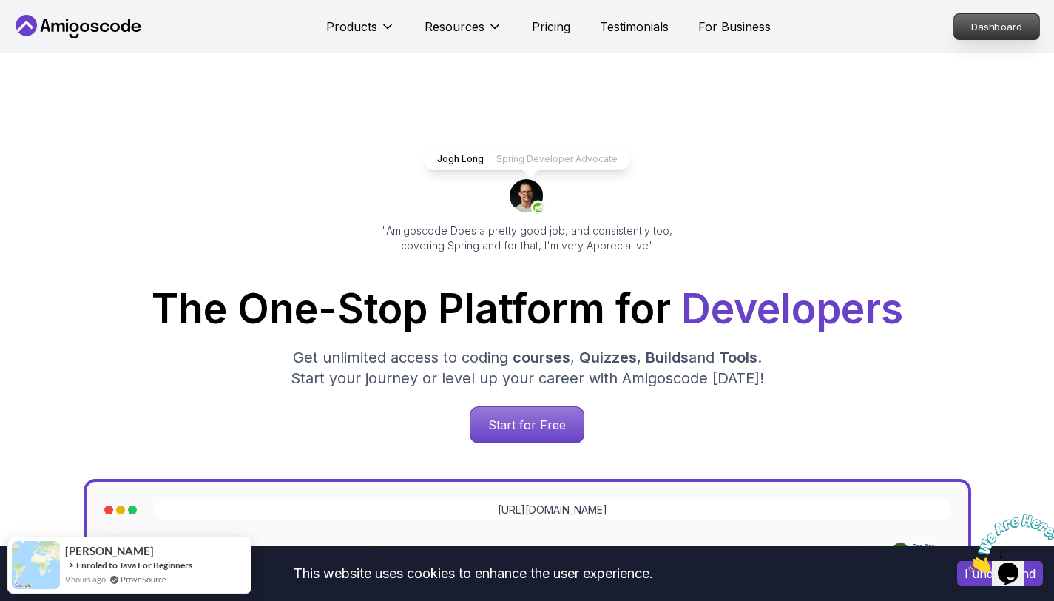
click at [971, 24] on p "Dashboard" at bounding box center [996, 26] width 85 height 25
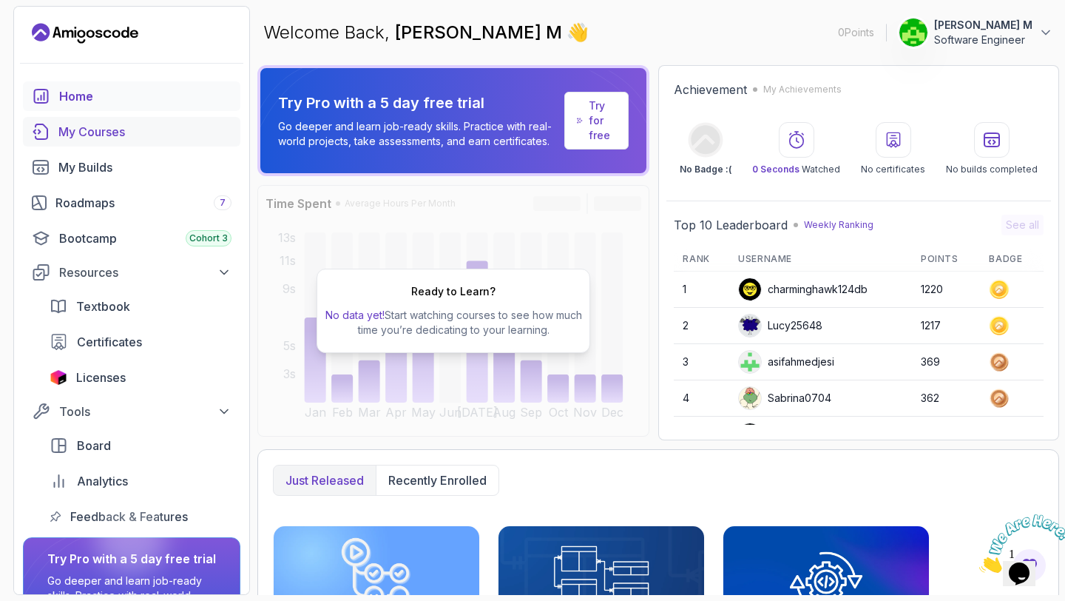
click at [102, 137] on div "My Courses" at bounding box center [144, 132] width 173 height 18
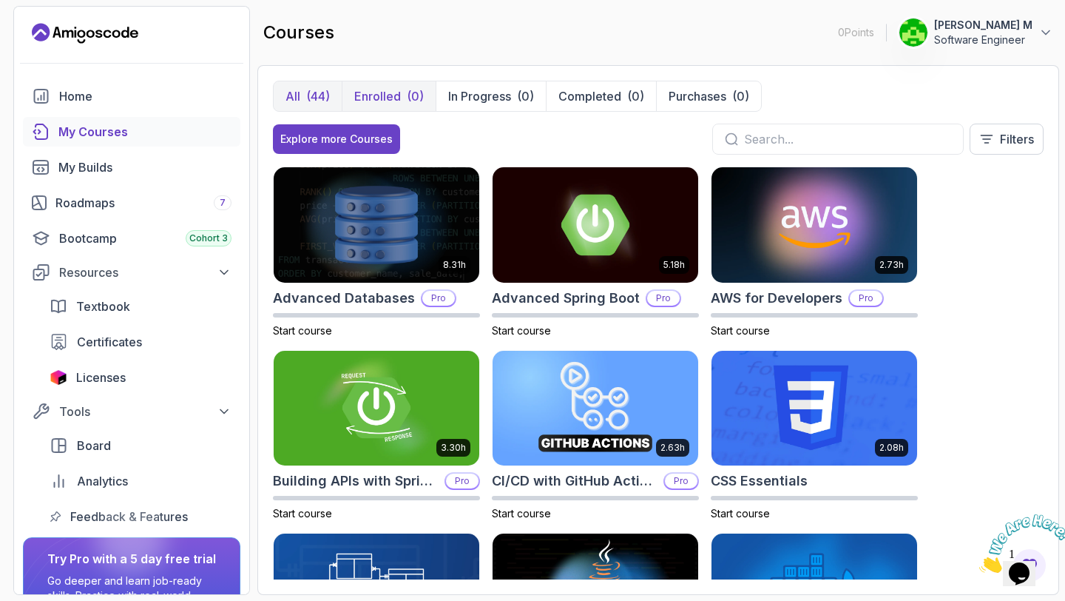
click at [390, 91] on p "Enrolled" at bounding box center [377, 96] width 47 height 18
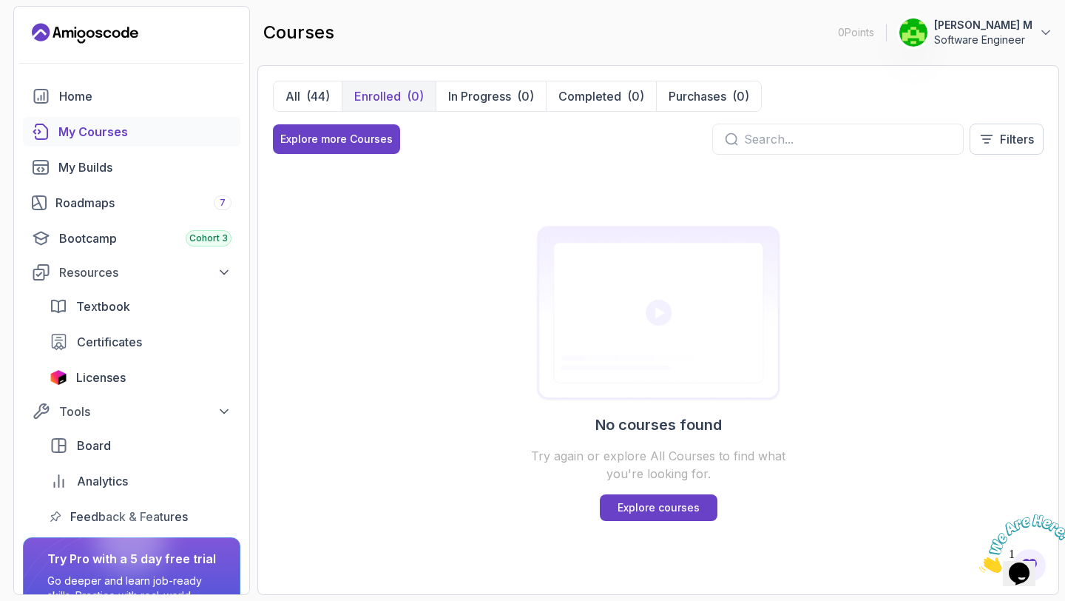
click at [1031, 30] on p "Karthick M" at bounding box center [983, 25] width 98 height 15
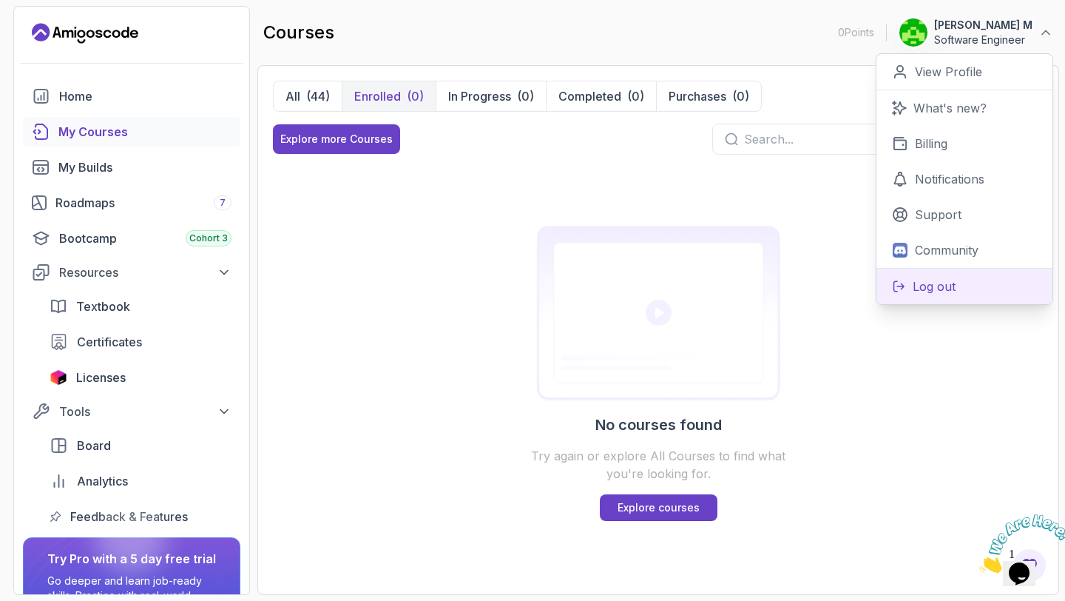
click at [924, 284] on p "Log out" at bounding box center [934, 286] width 43 height 18
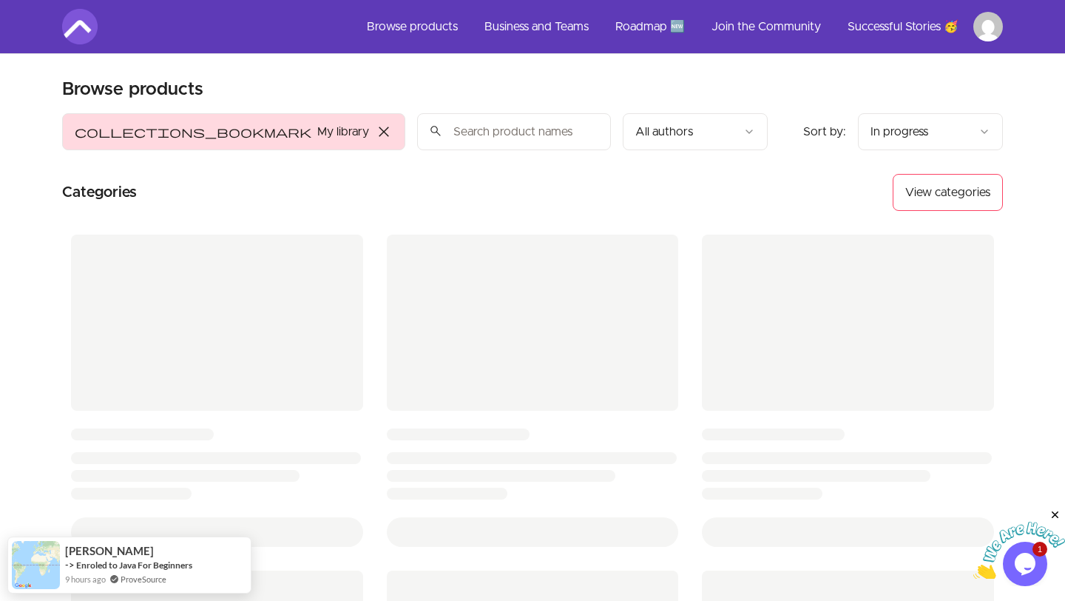
click at [977, 30] on html "Skip to main content Main menu Includes navigation links and user settings Brow…" at bounding box center [532, 557] width 1065 height 1114
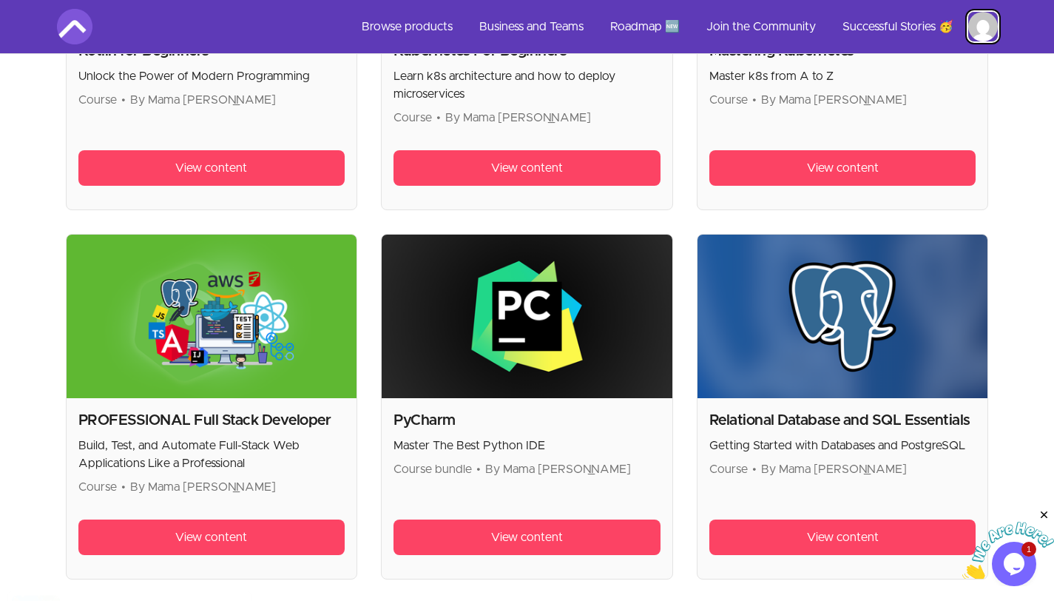
scroll to position [2013, 0]
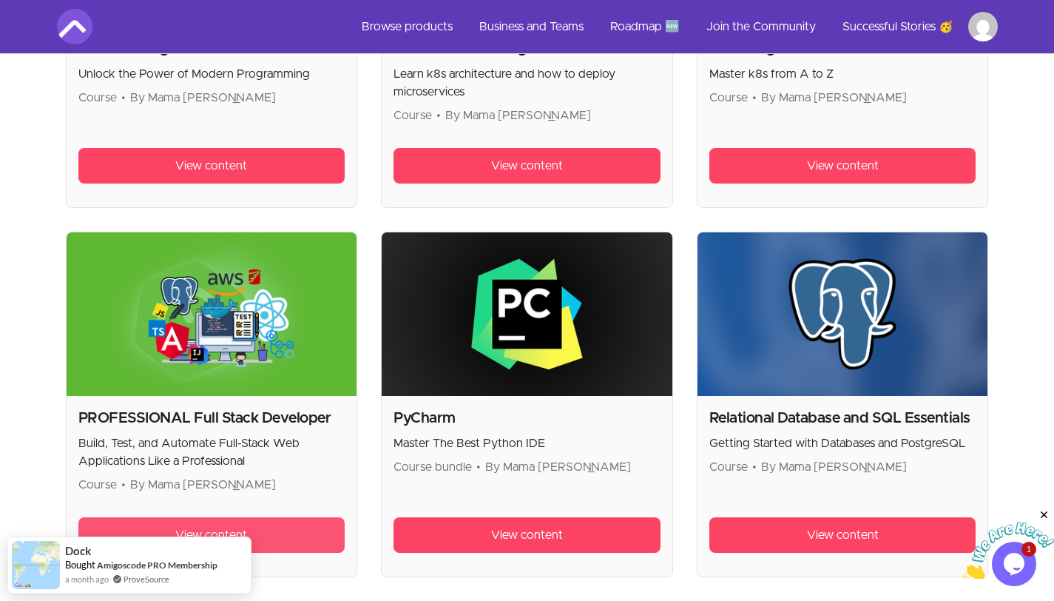
click at [305, 533] on link "View content" at bounding box center [211, 535] width 267 height 36
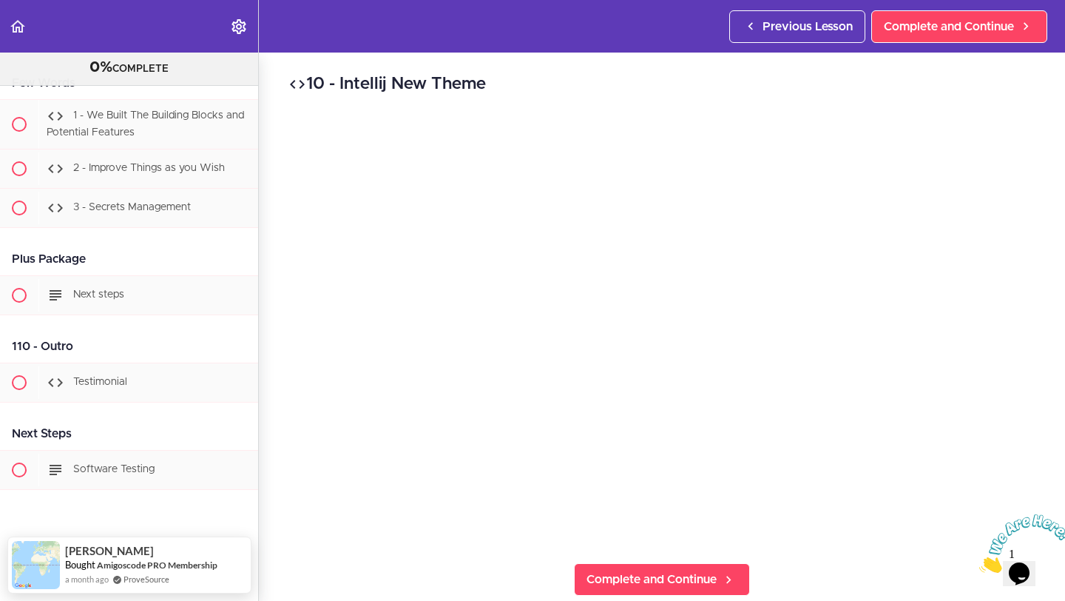
scroll to position [37819, 0]
